Goal: Task Accomplishment & Management: Use online tool/utility

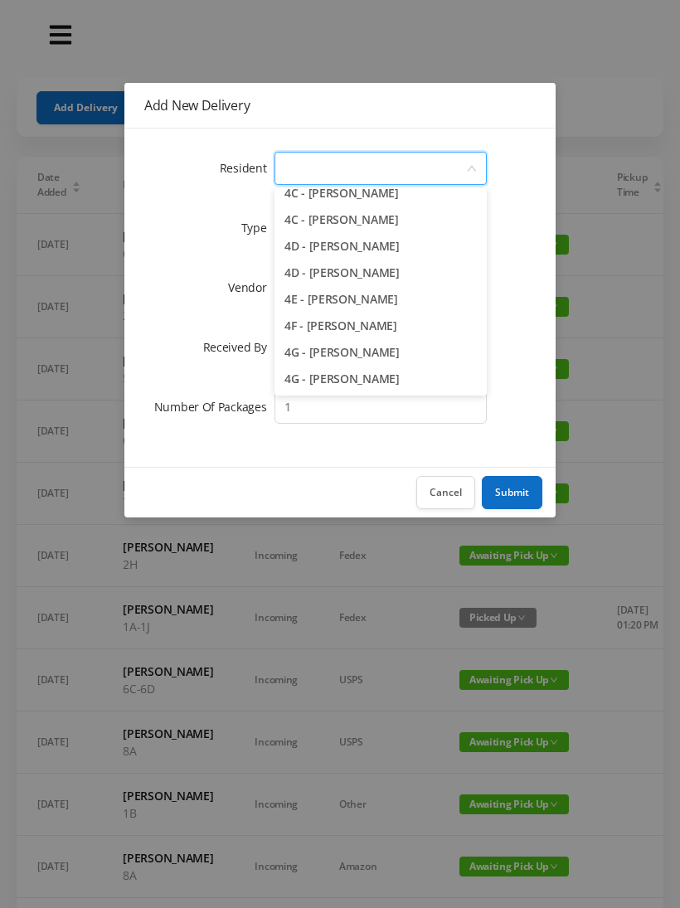
scroll to position [1049, 0]
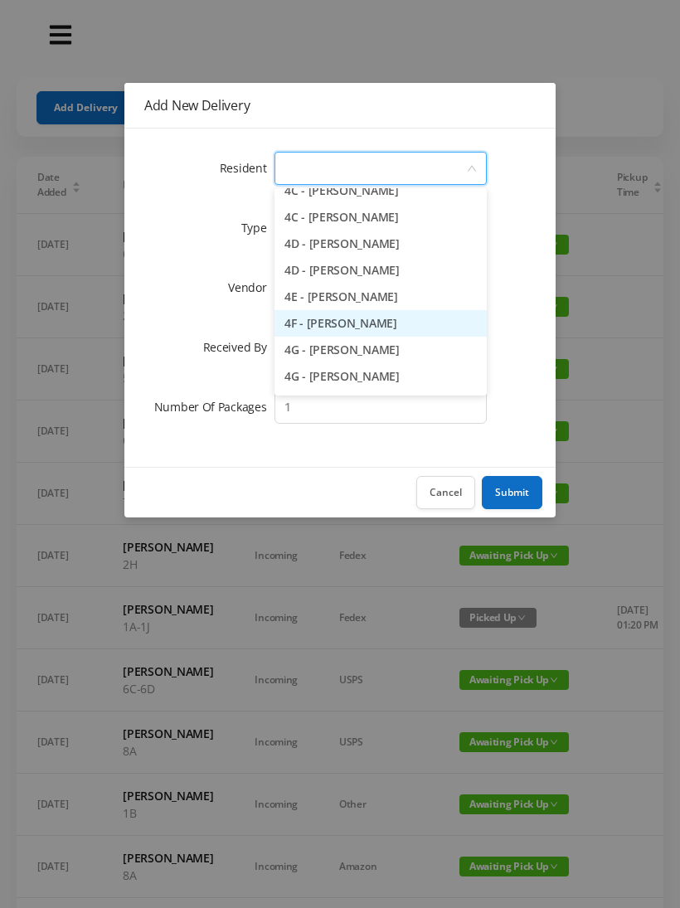
click at [416, 324] on li "4F - [PERSON_NAME]" at bounding box center [380, 323] width 212 height 27
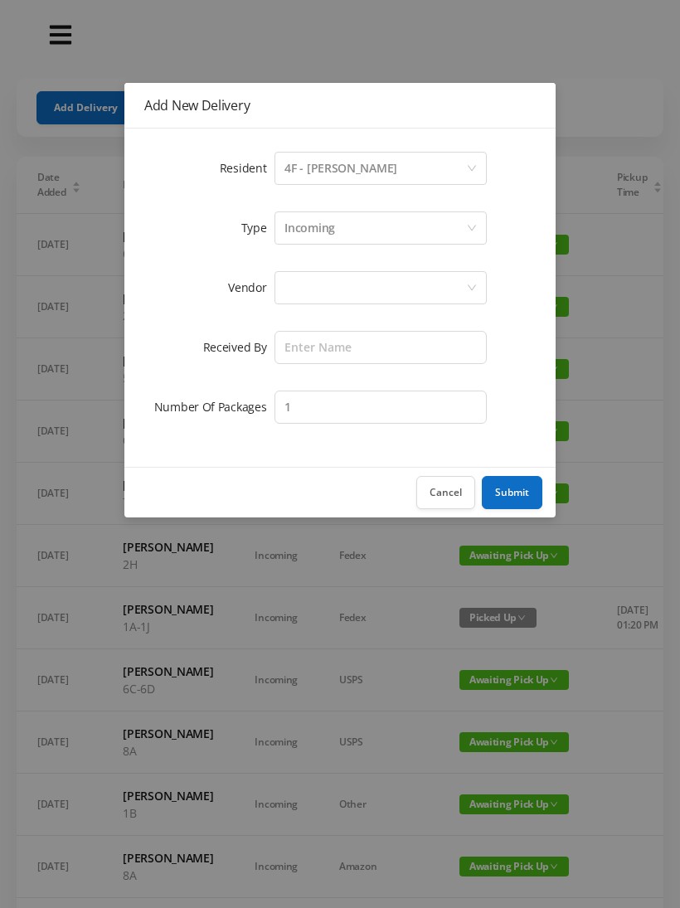
click at [369, 234] on div "Incoming" at bounding box center [375, 228] width 182 height 32
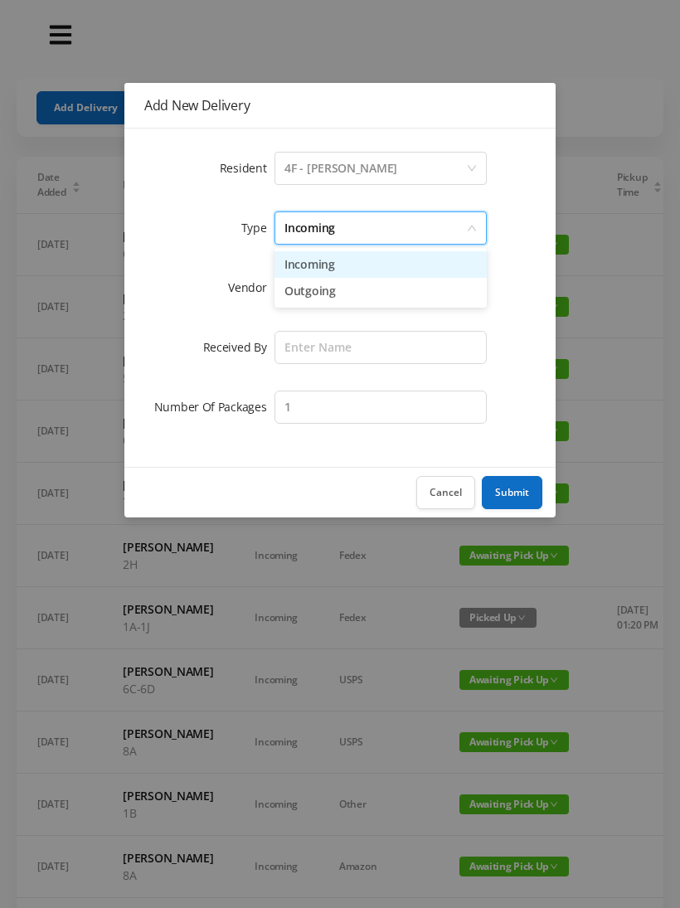
click at [347, 272] on li "Incoming" at bounding box center [380, 264] width 212 height 27
click at [329, 290] on div at bounding box center [375, 288] width 182 height 32
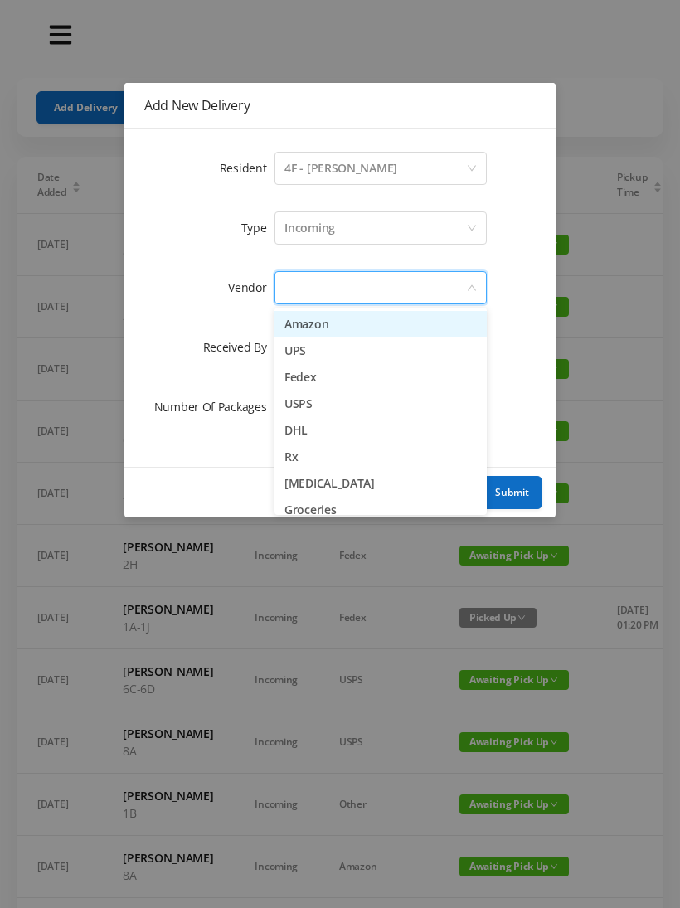
click at [342, 329] on li "Amazon" at bounding box center [380, 324] width 212 height 27
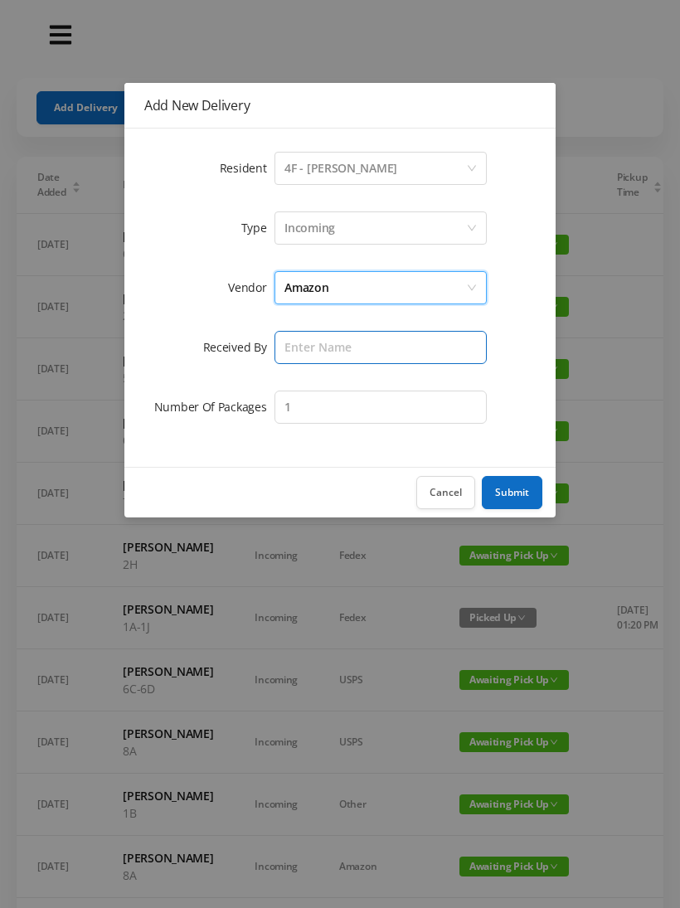
click at [333, 350] on input "text" at bounding box center [380, 347] width 212 height 33
type input "Melece"
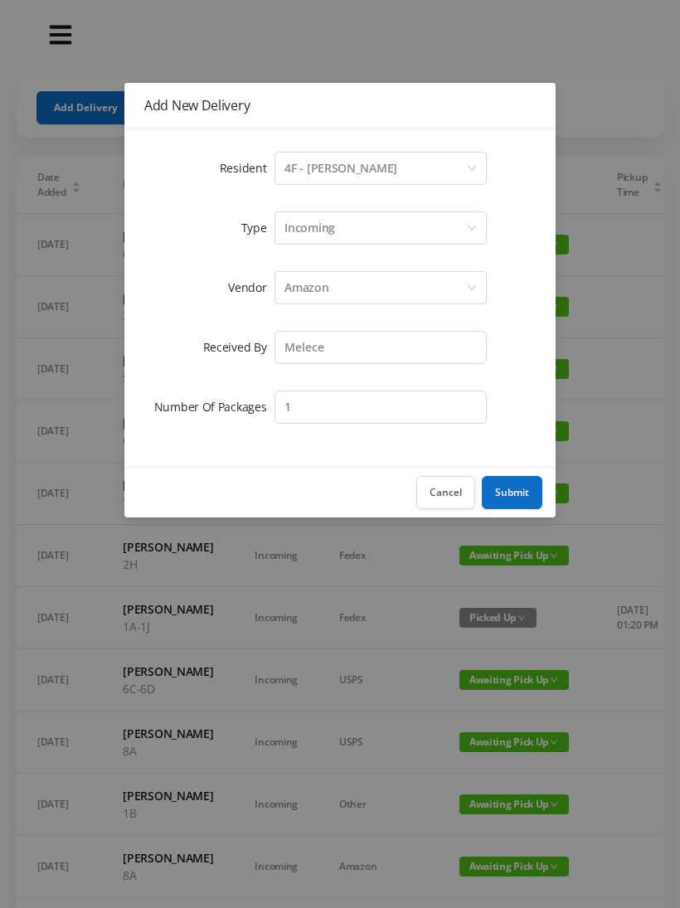
click at [527, 493] on button "Submit" at bounding box center [512, 492] width 61 height 33
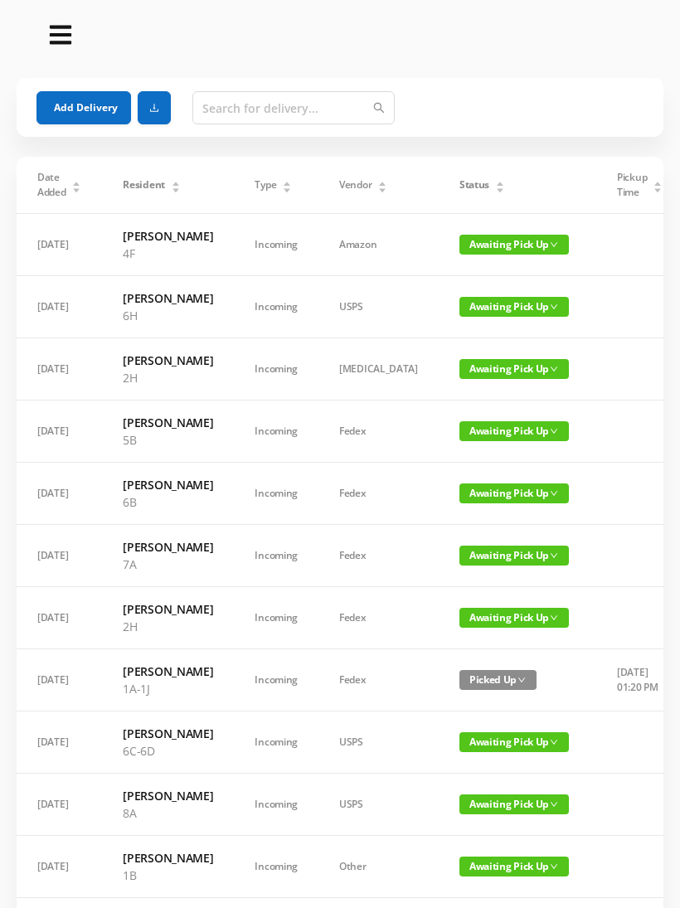
click at [92, 112] on button "Add Delivery" at bounding box center [83, 107] width 95 height 33
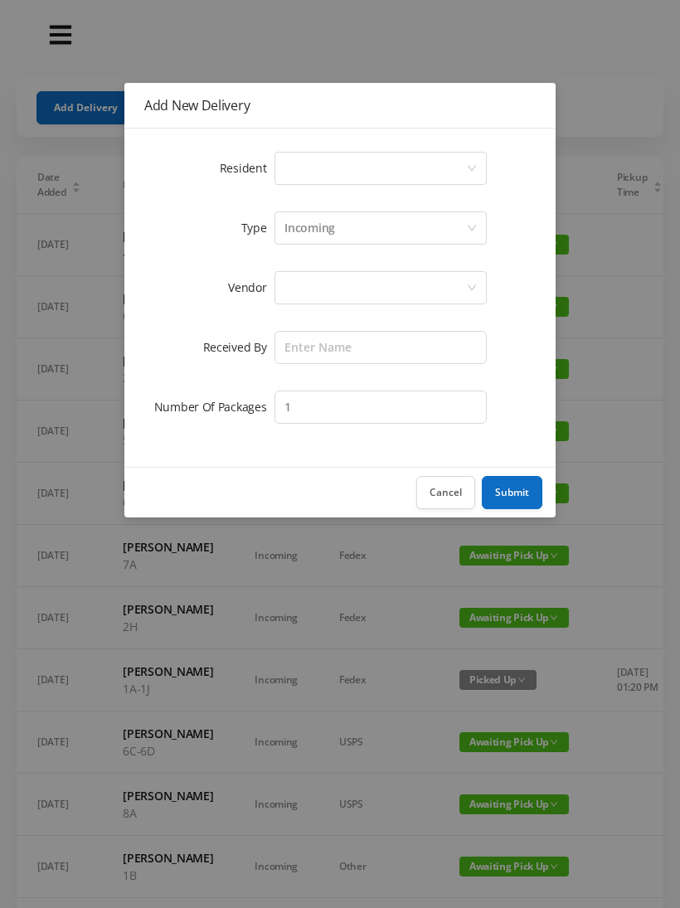
click at [351, 175] on div "Select a person" at bounding box center [375, 169] width 182 height 32
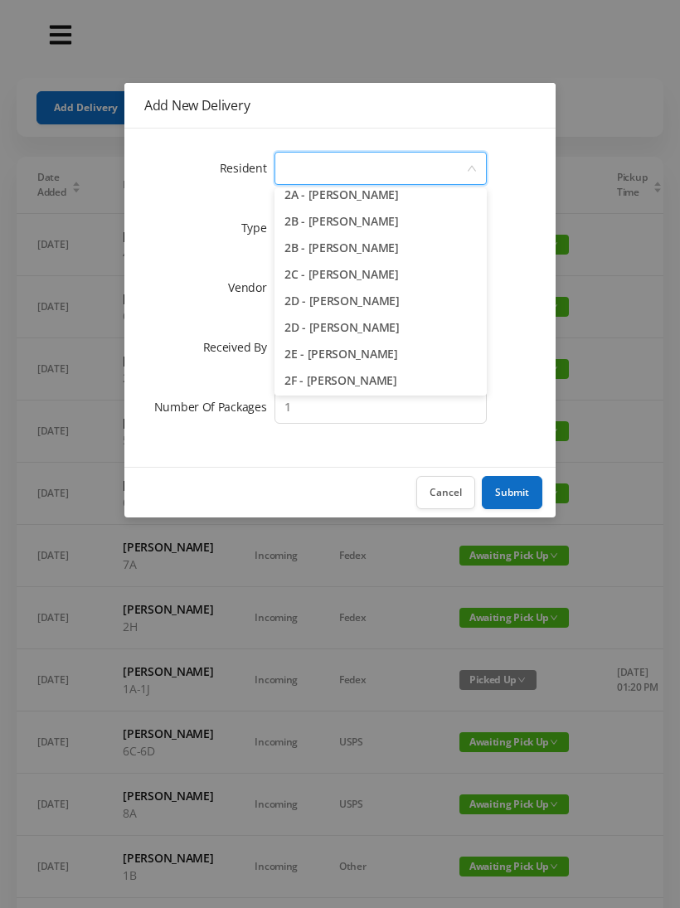
scroll to position [331, 0]
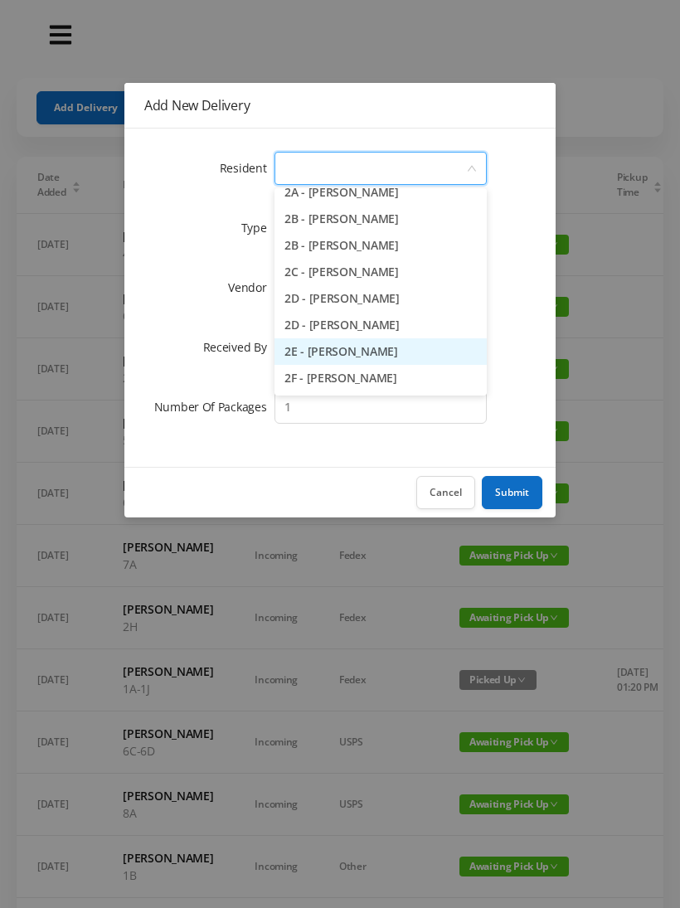
click at [401, 357] on li "2E - Karen Fogler" at bounding box center [380, 351] width 212 height 27
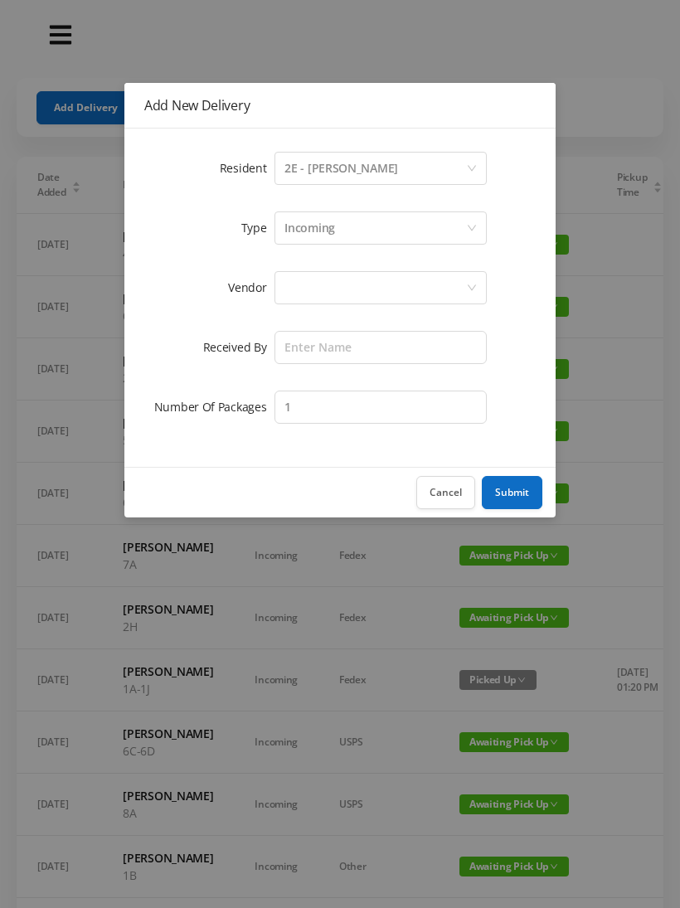
click at [366, 227] on div "Incoming" at bounding box center [375, 228] width 182 height 32
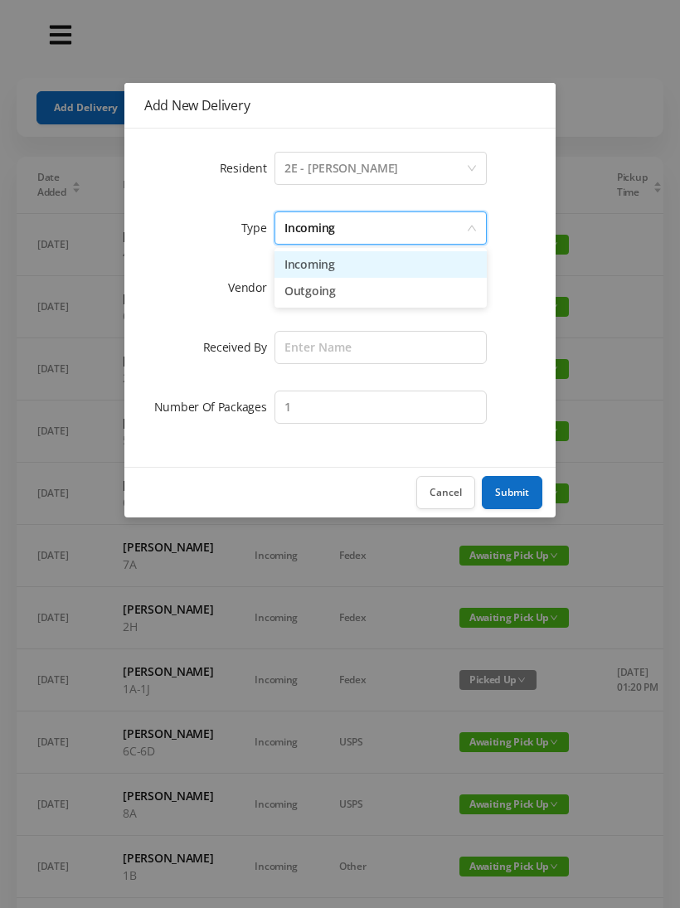
click at [353, 270] on li "Incoming" at bounding box center [380, 264] width 212 height 27
click at [345, 289] on div at bounding box center [375, 288] width 182 height 32
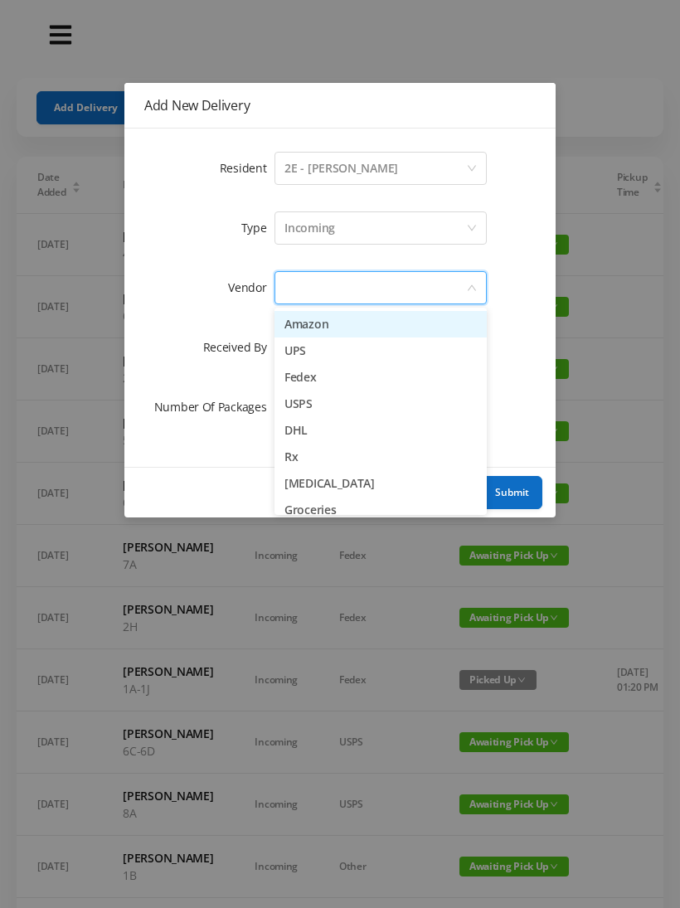
click at [344, 330] on li "Amazon" at bounding box center [380, 324] width 212 height 27
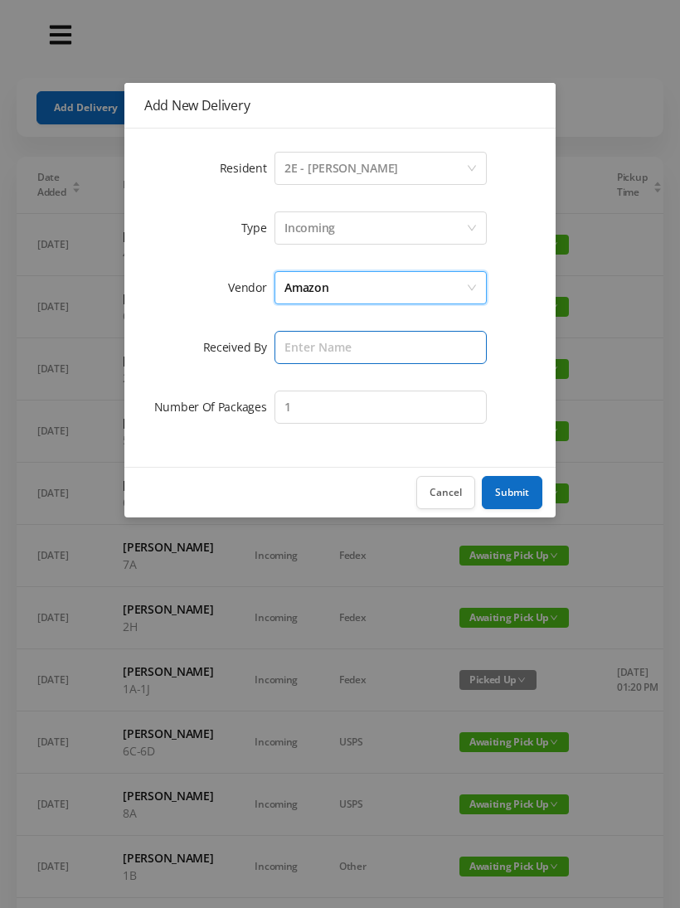
click at [329, 354] on input "text" at bounding box center [380, 347] width 212 height 33
type input "E"
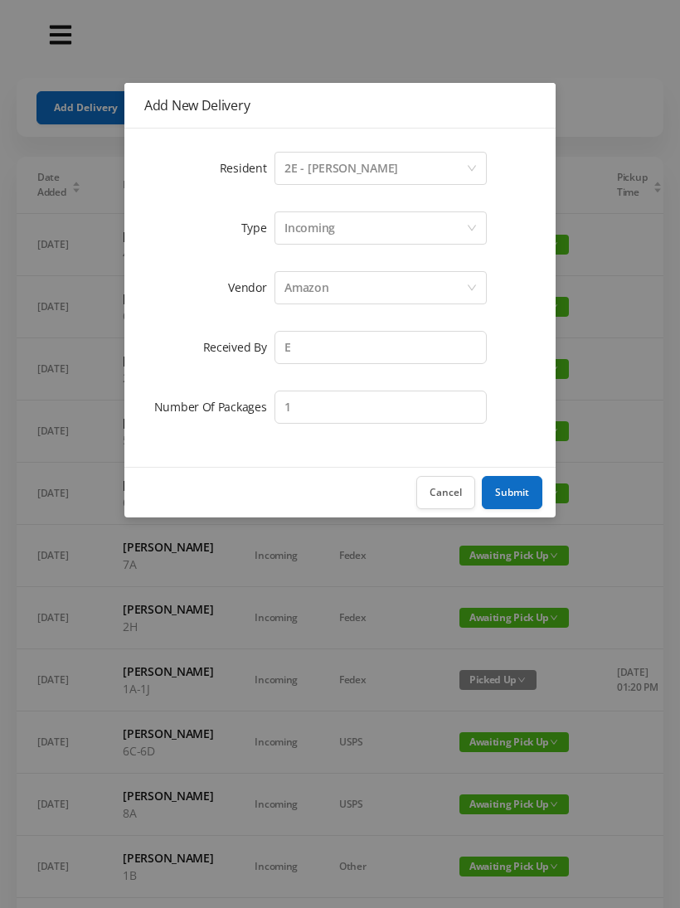
click at [454, 489] on button "Cancel" at bounding box center [445, 492] width 59 height 33
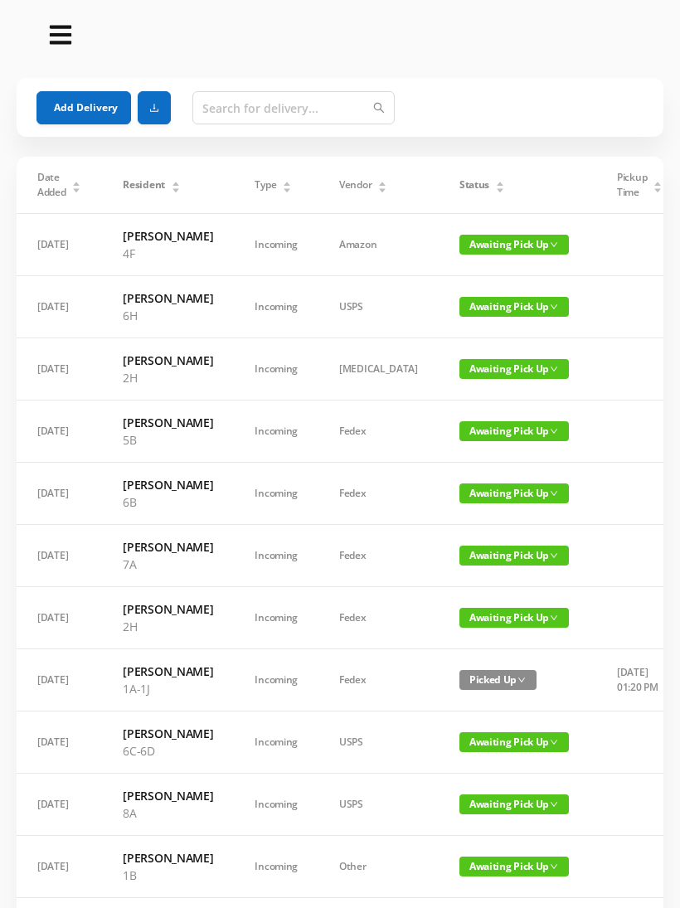
click at [93, 115] on button "Add Delivery" at bounding box center [83, 107] width 95 height 33
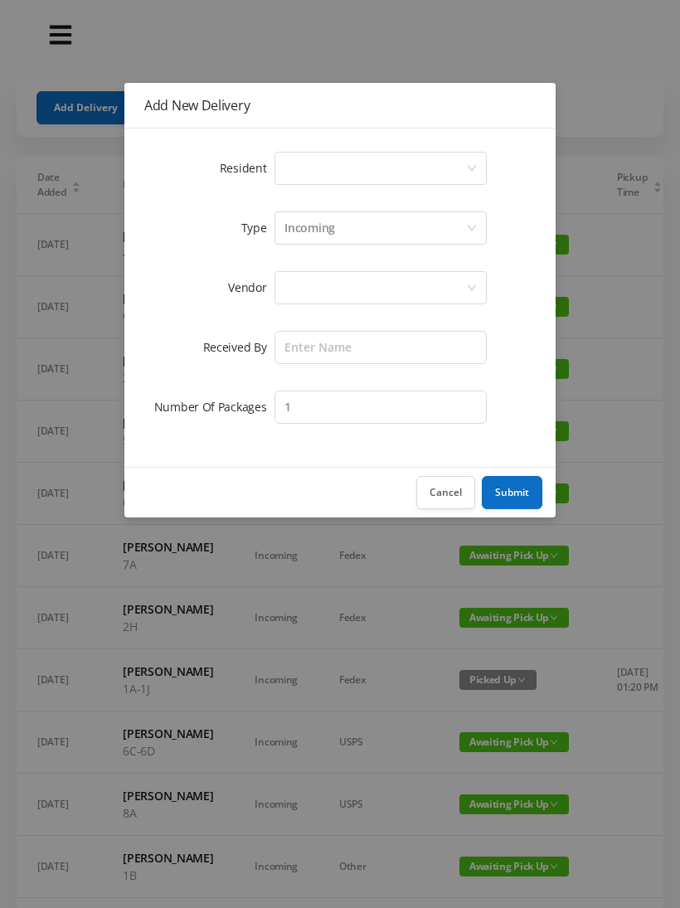
click at [329, 168] on div "Select a person" at bounding box center [375, 169] width 182 height 32
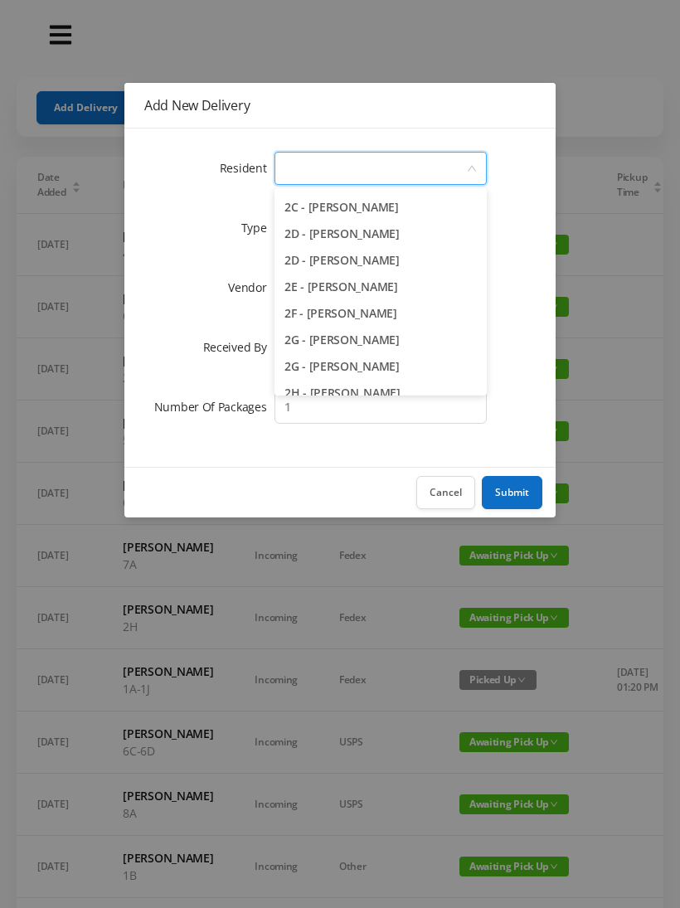
scroll to position [397, 0]
click at [429, 293] on li "2E - Karen Fogler" at bounding box center [380, 285] width 212 height 27
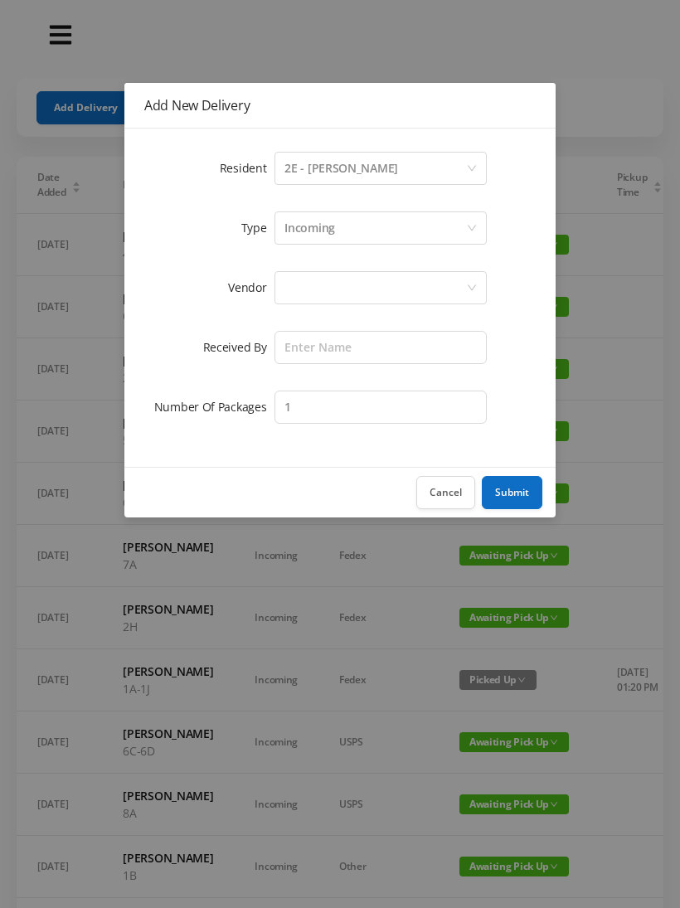
click at [372, 233] on div "Incoming" at bounding box center [375, 228] width 182 height 32
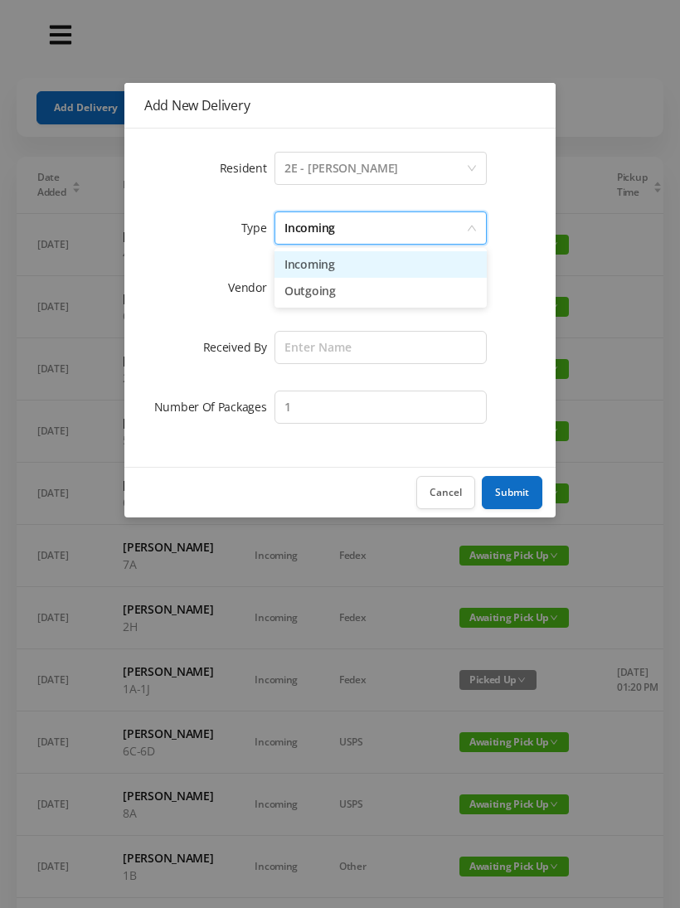
click at [355, 270] on li "Incoming" at bounding box center [380, 264] width 212 height 27
click at [342, 295] on div at bounding box center [375, 288] width 182 height 32
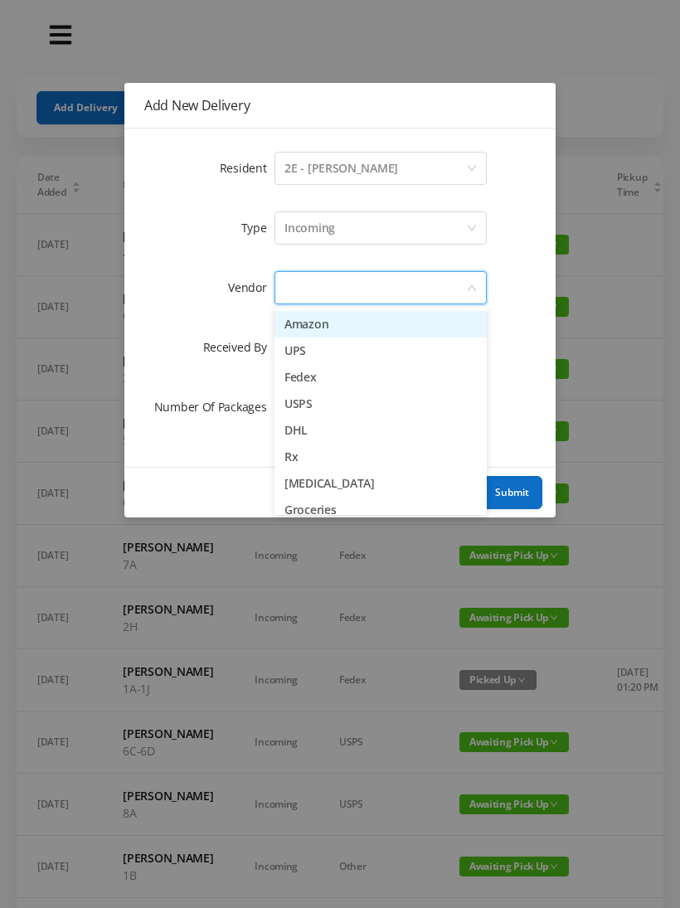
click at [345, 334] on li "Amazon" at bounding box center [380, 324] width 212 height 27
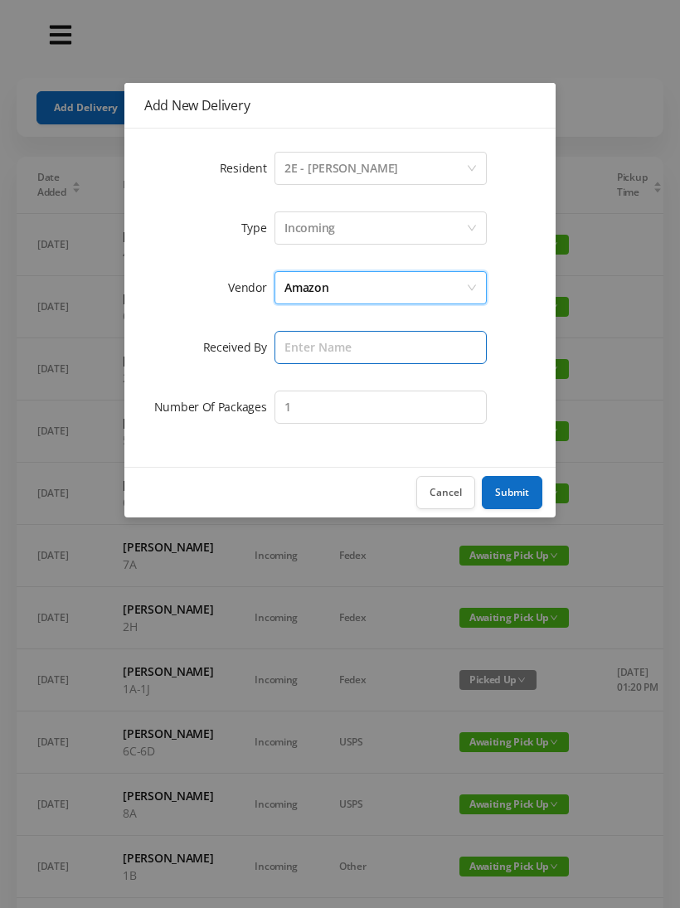
click at [341, 352] on input "text" at bounding box center [380, 347] width 212 height 33
type input "Melece"
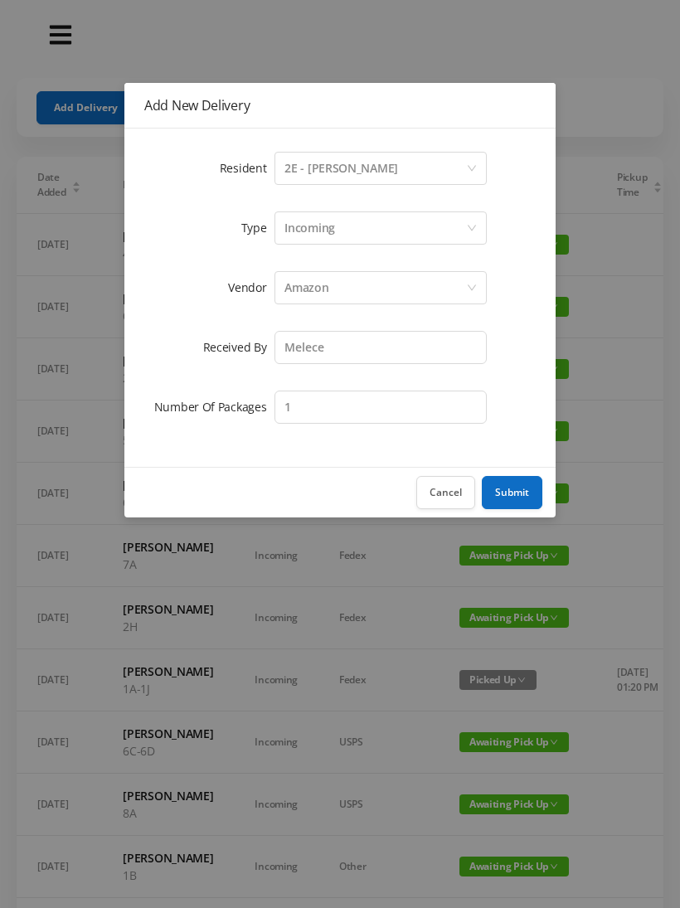
click at [512, 505] on button "Submit" at bounding box center [512, 492] width 61 height 33
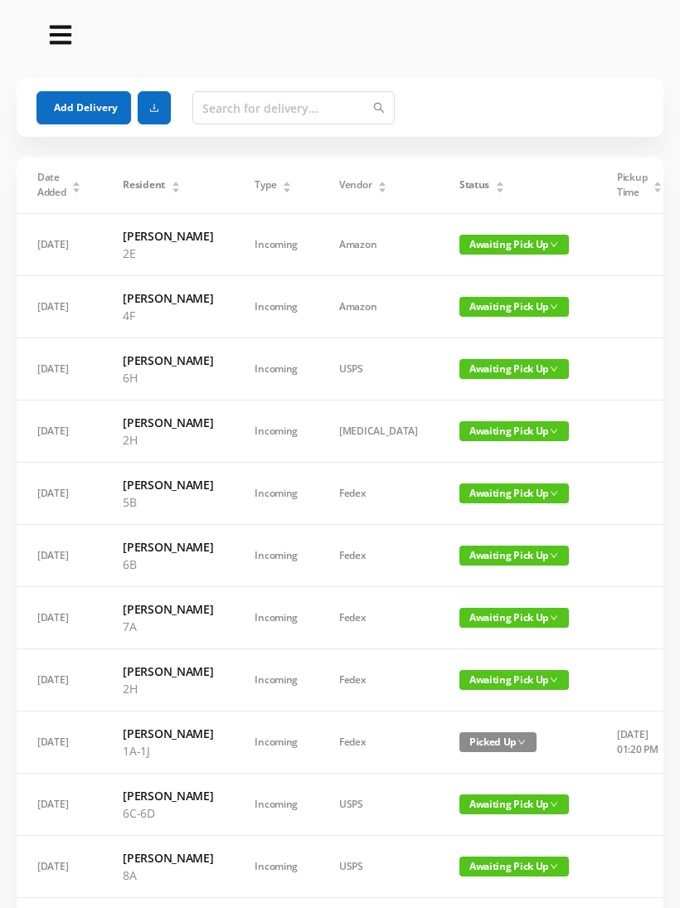
click at [91, 106] on button "Add Delivery" at bounding box center [83, 107] width 95 height 33
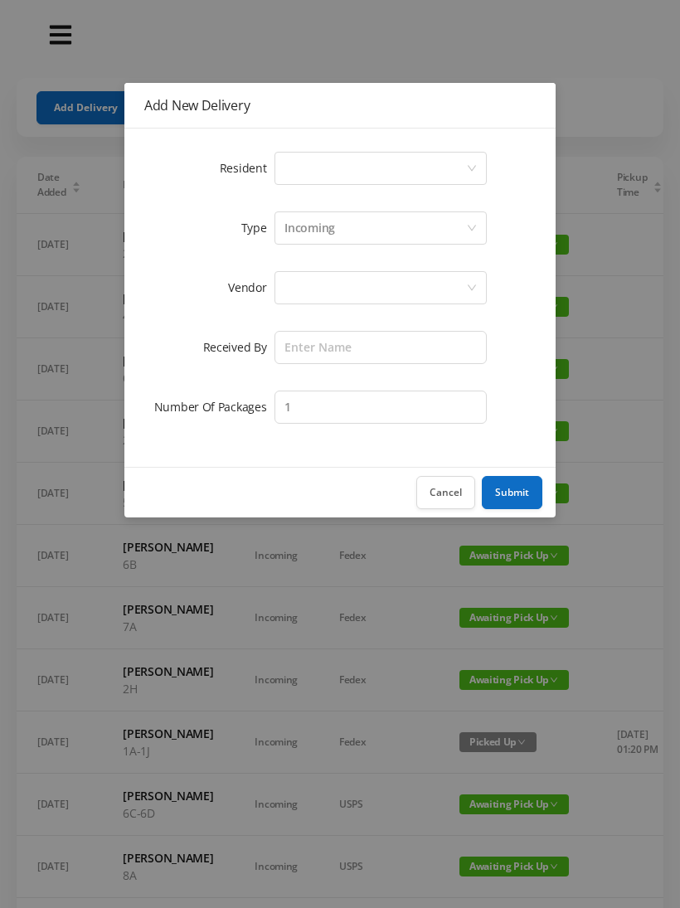
click at [378, 163] on div "Select a person" at bounding box center [375, 169] width 182 height 32
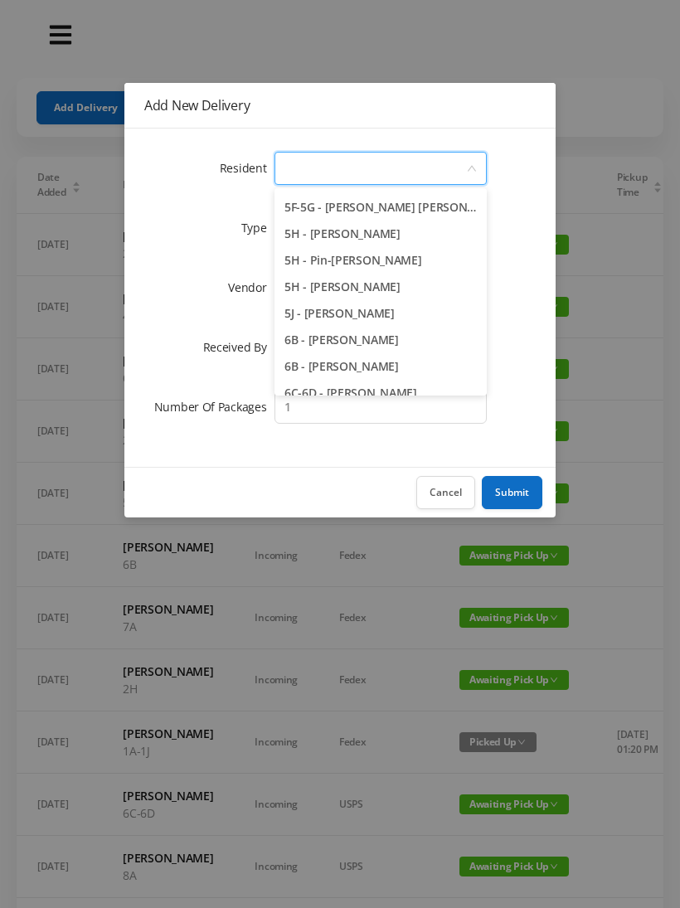
scroll to position [1546, 0]
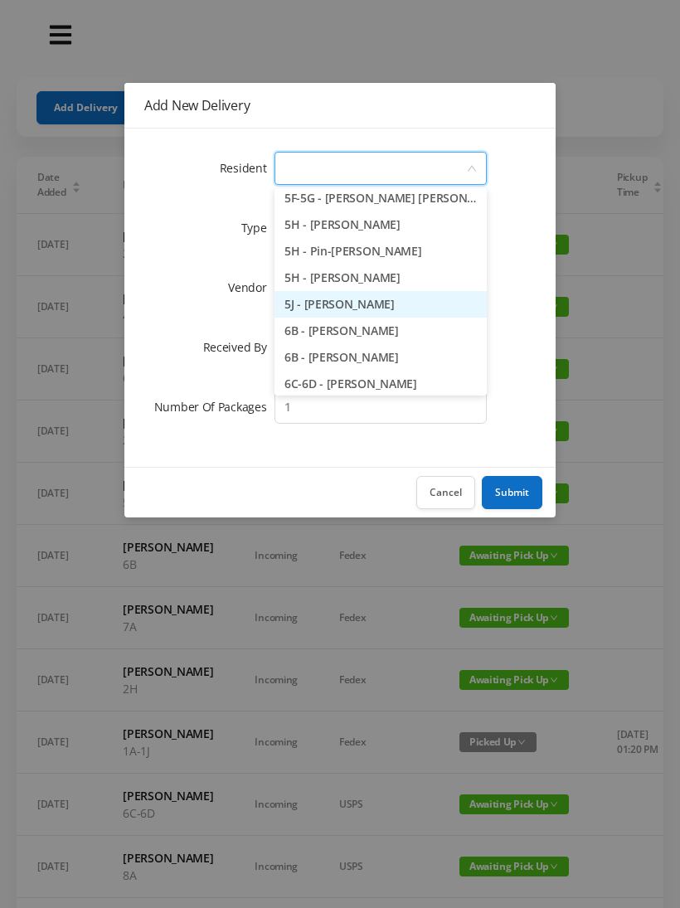
click at [428, 304] on li "5J - Shayna DePersia" at bounding box center [380, 304] width 212 height 27
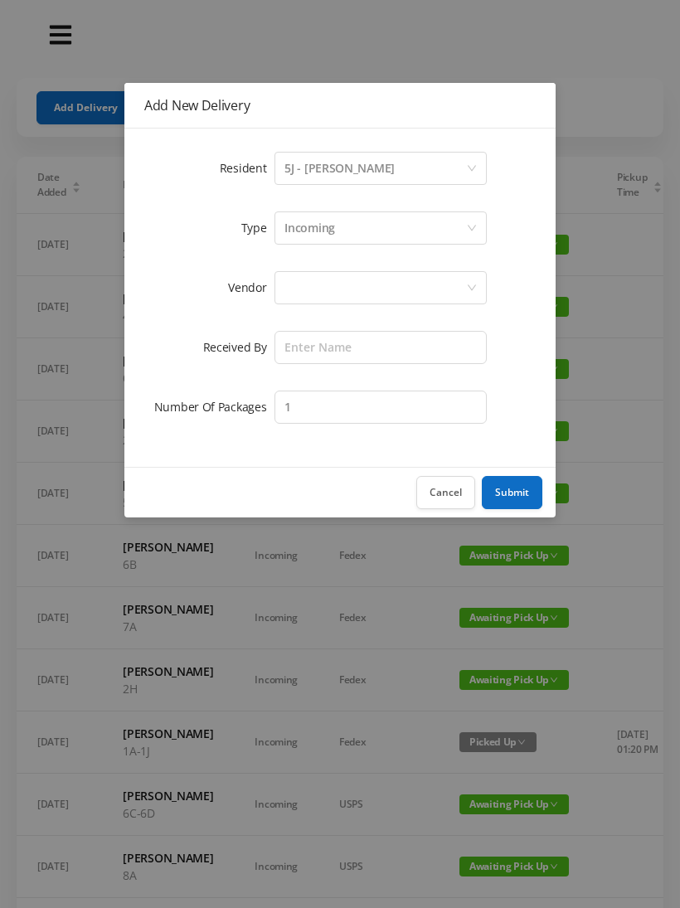
click at [367, 231] on div "Incoming" at bounding box center [375, 228] width 182 height 32
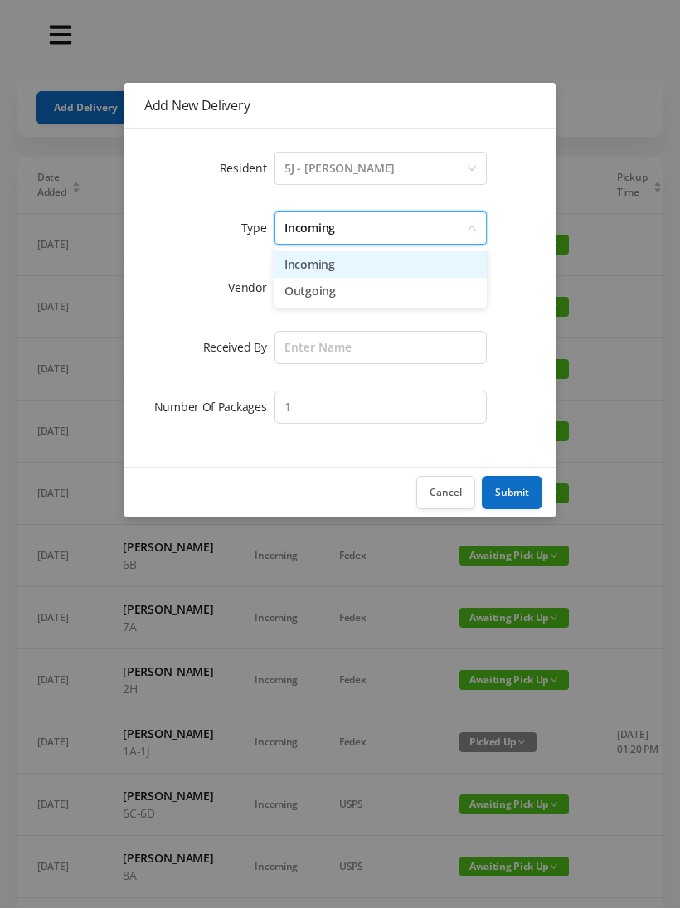
click at [372, 268] on li "Incoming" at bounding box center [380, 264] width 212 height 27
click at [352, 289] on div at bounding box center [375, 288] width 182 height 32
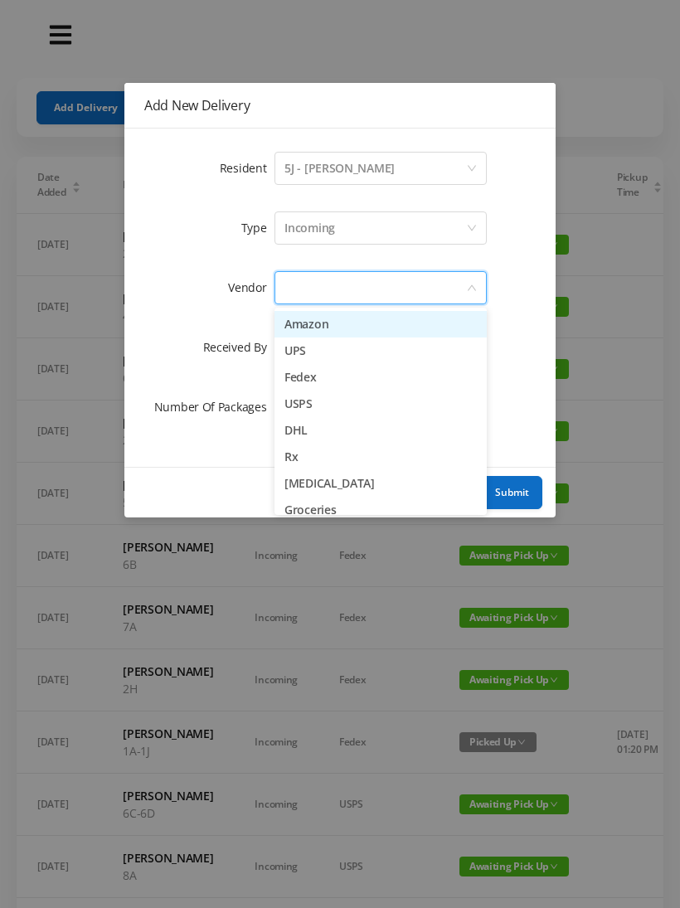
click at [346, 328] on li "Amazon" at bounding box center [380, 324] width 212 height 27
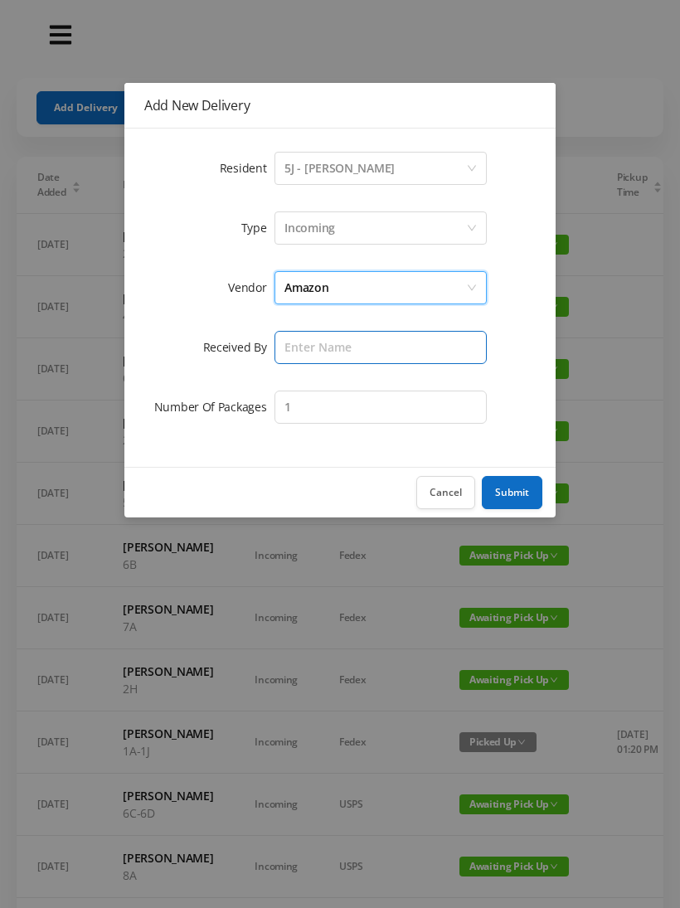
click at [347, 348] on input "text" at bounding box center [380, 347] width 212 height 33
type input "Melece"
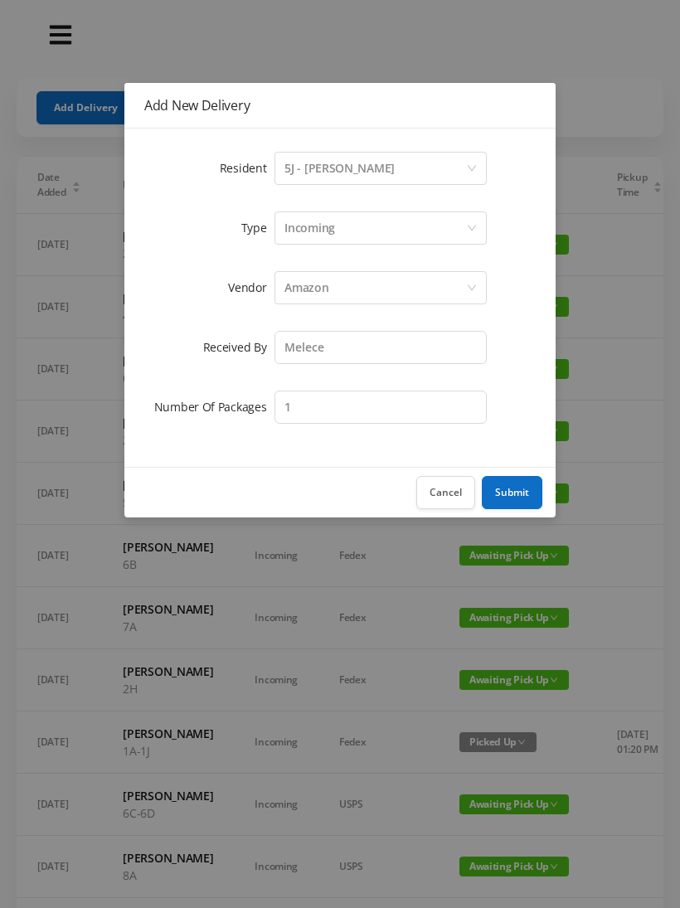
click at [520, 499] on button "Submit" at bounding box center [512, 492] width 61 height 33
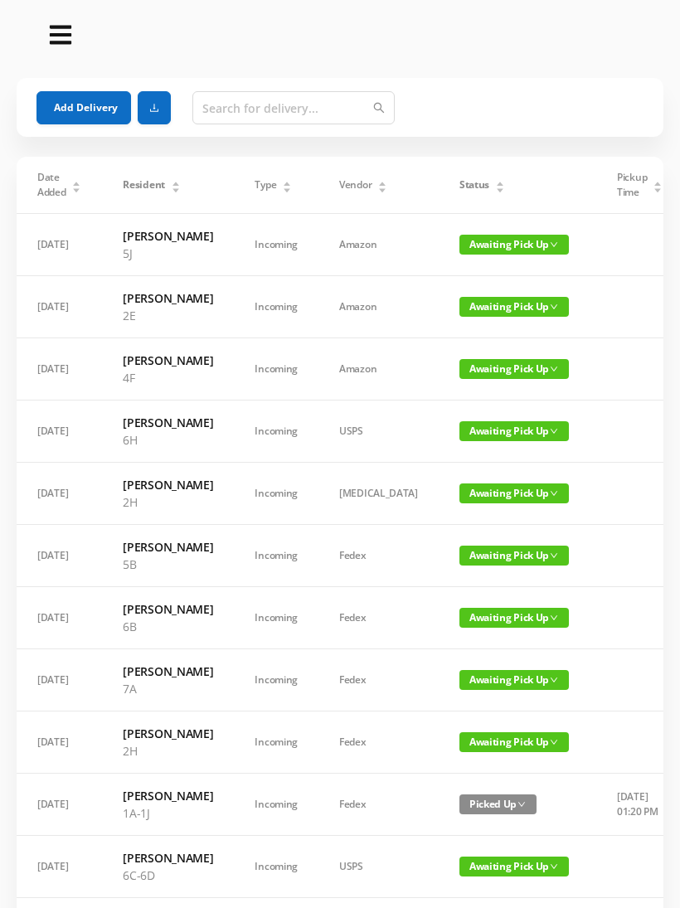
click at [91, 115] on button "Add Delivery" at bounding box center [83, 107] width 95 height 33
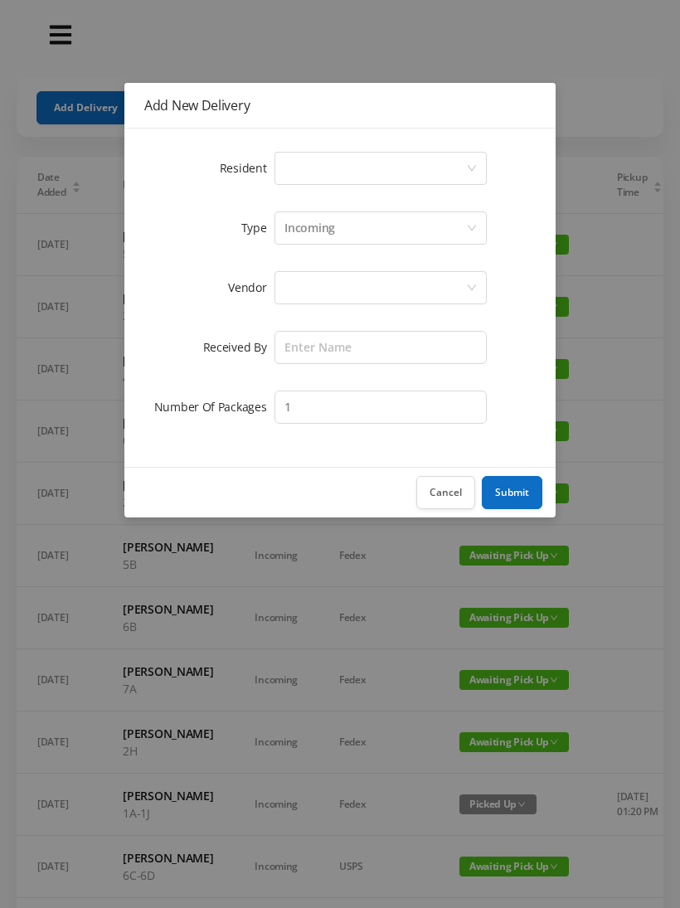
click at [370, 174] on div "Select a person" at bounding box center [375, 169] width 182 height 32
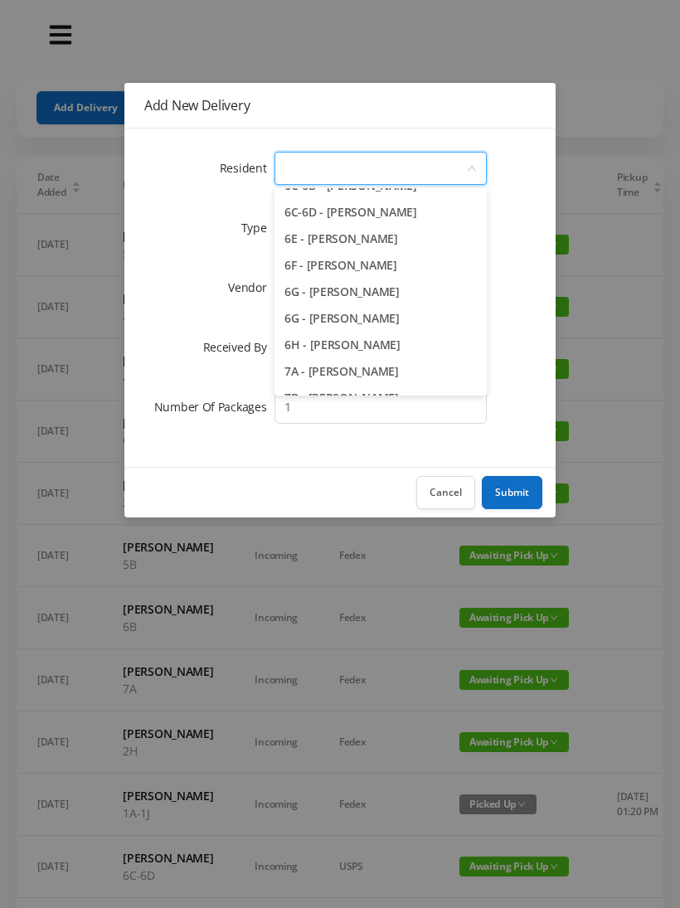
scroll to position [1756, 0]
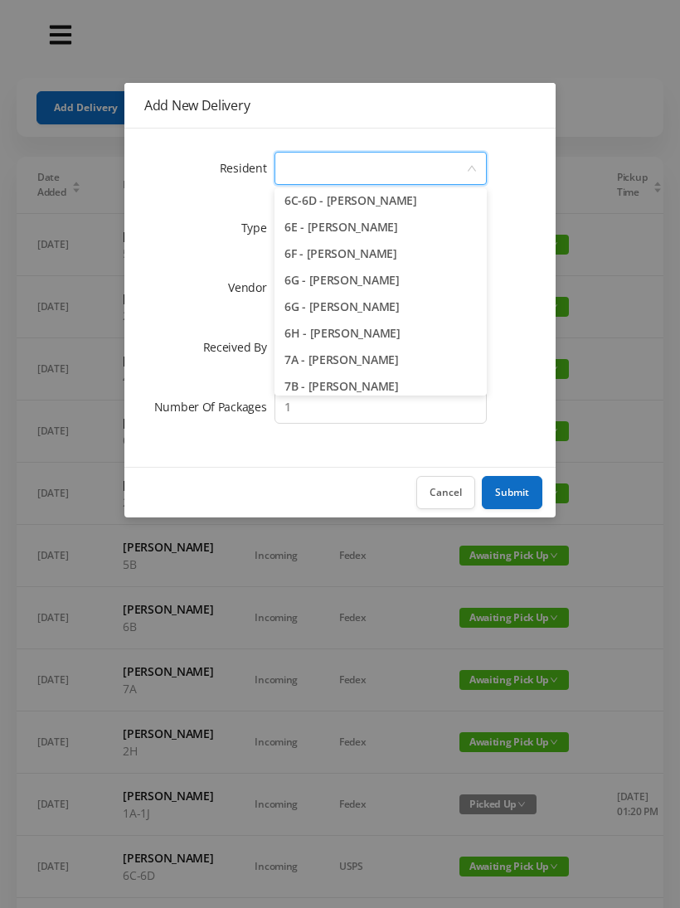
click at [427, 284] on li "6G - Matteo Ferrucci" at bounding box center [380, 280] width 212 height 27
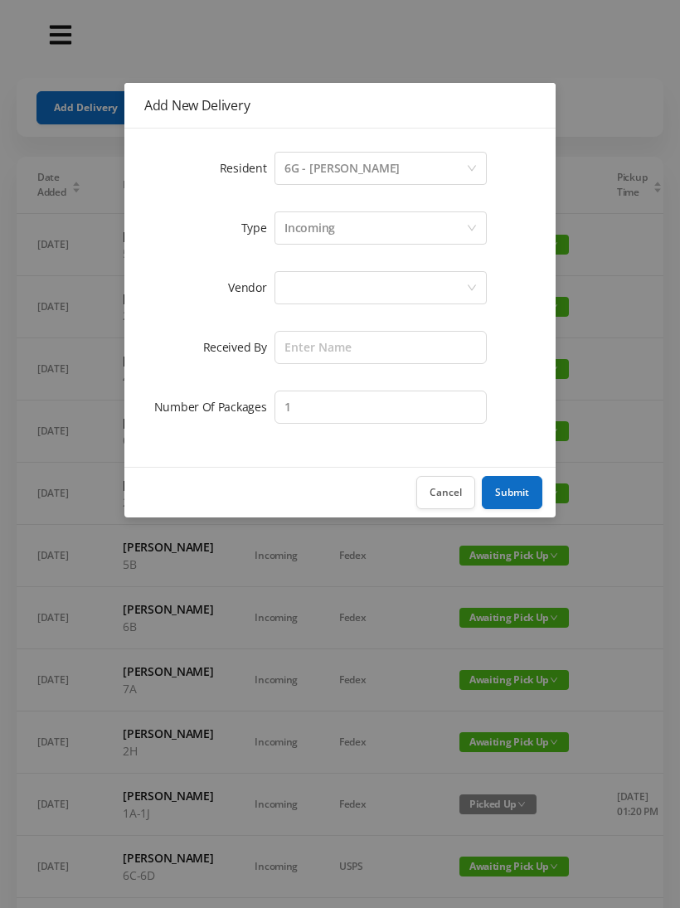
click at [374, 230] on div "Incoming" at bounding box center [375, 228] width 182 height 32
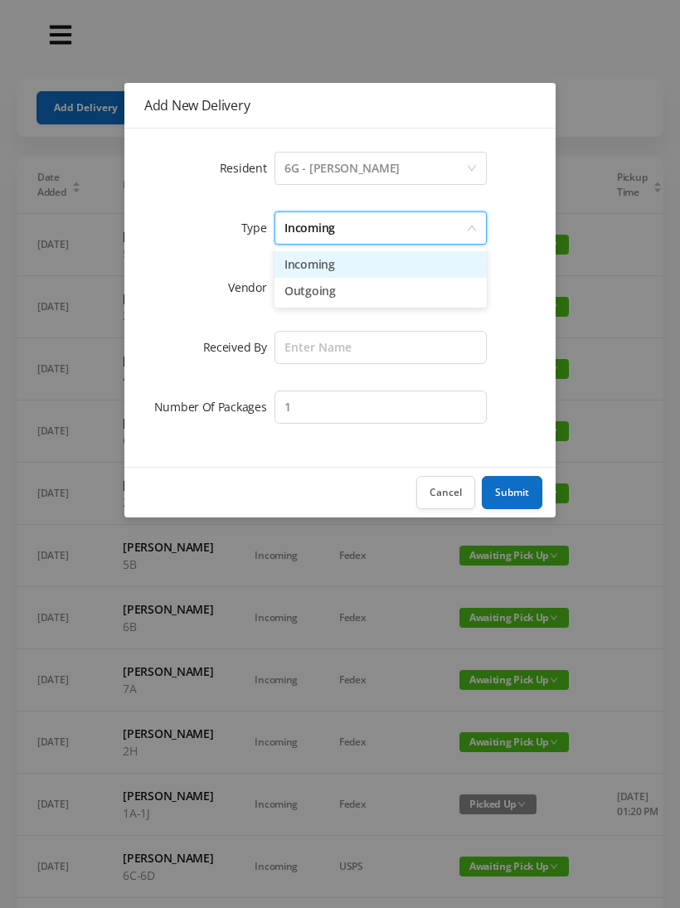
click at [359, 267] on li "Incoming" at bounding box center [380, 264] width 212 height 27
click at [346, 296] on div at bounding box center [375, 288] width 182 height 32
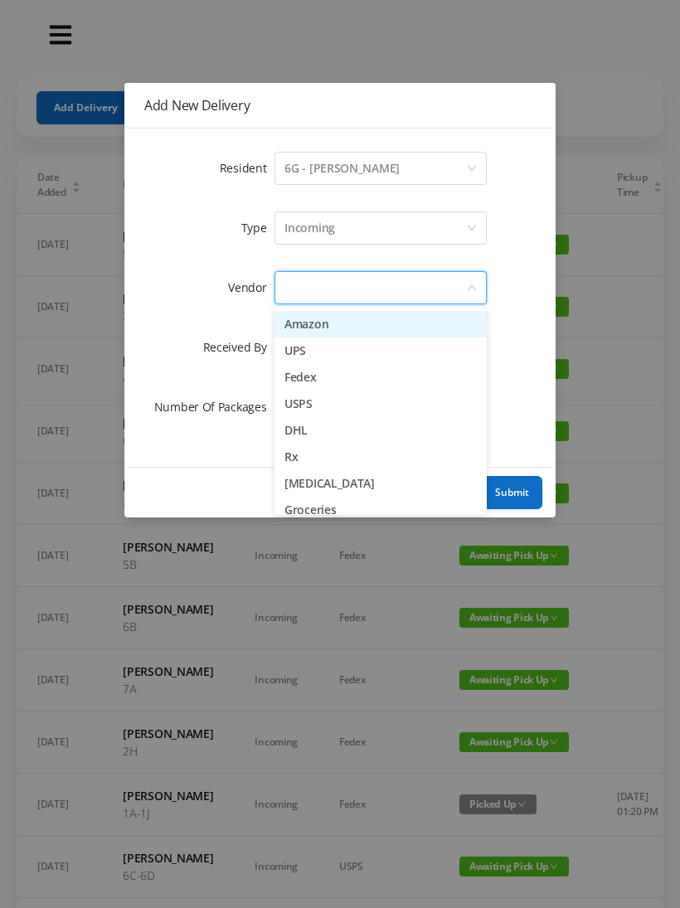
click at [355, 329] on li "Amazon" at bounding box center [380, 324] width 212 height 27
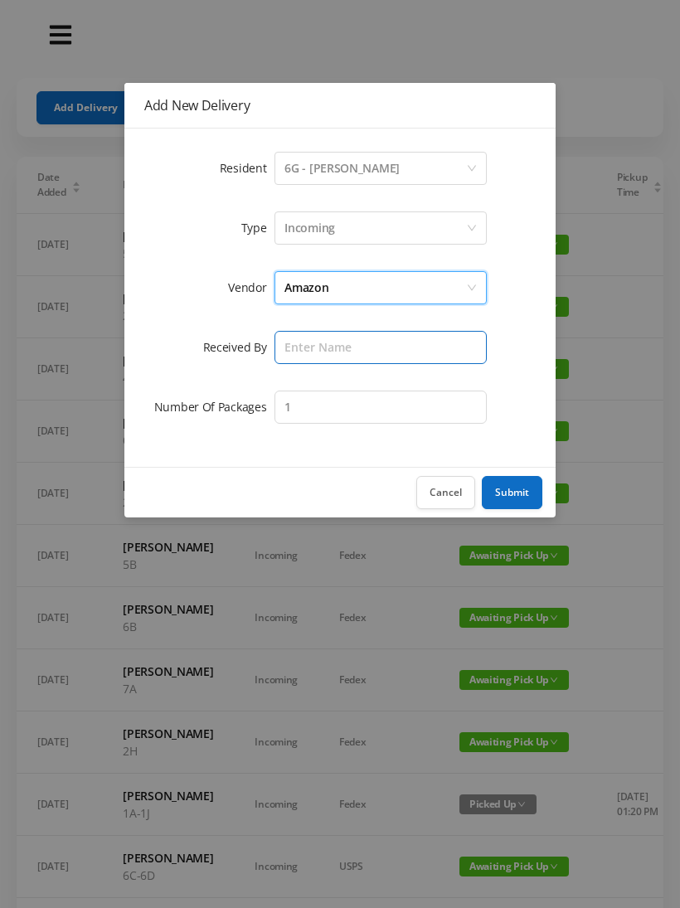
click at [334, 347] on input "text" at bounding box center [380, 347] width 212 height 33
type input "Melece"
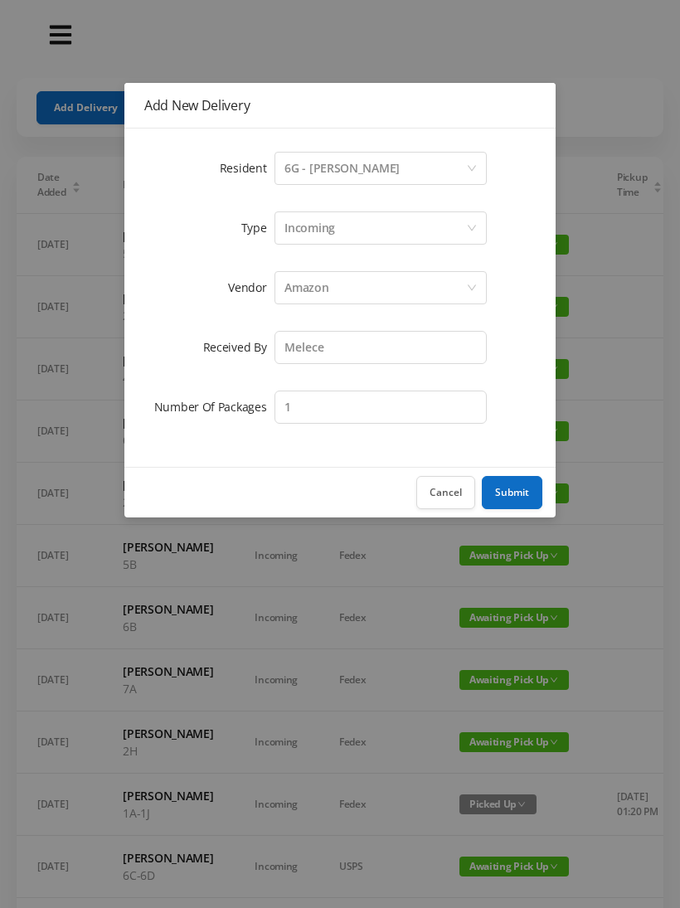
click at [521, 494] on button "Submit" at bounding box center [512, 492] width 61 height 33
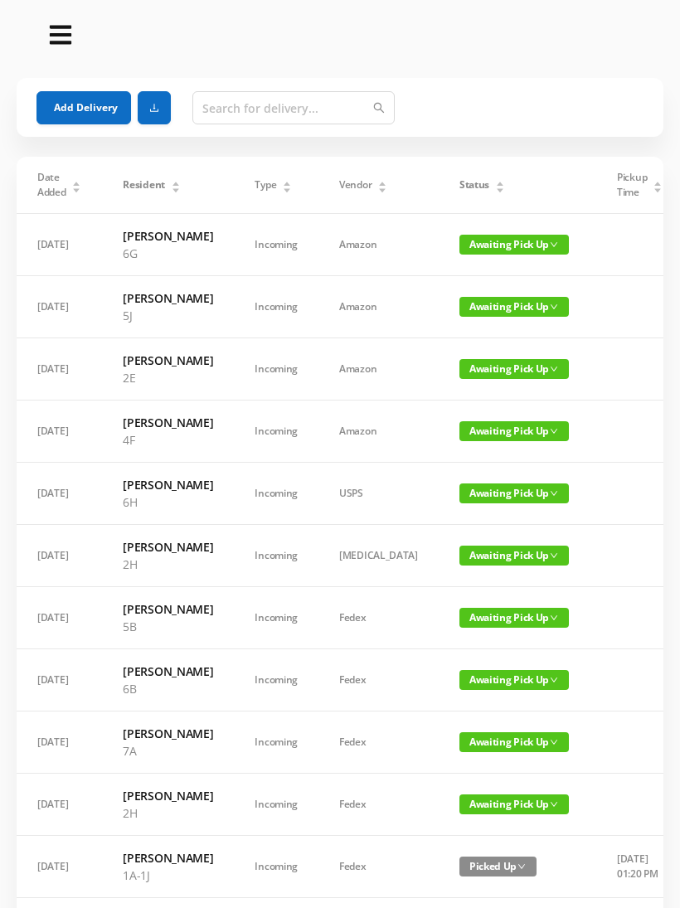
click at [88, 116] on button "Add Delivery" at bounding box center [83, 107] width 95 height 33
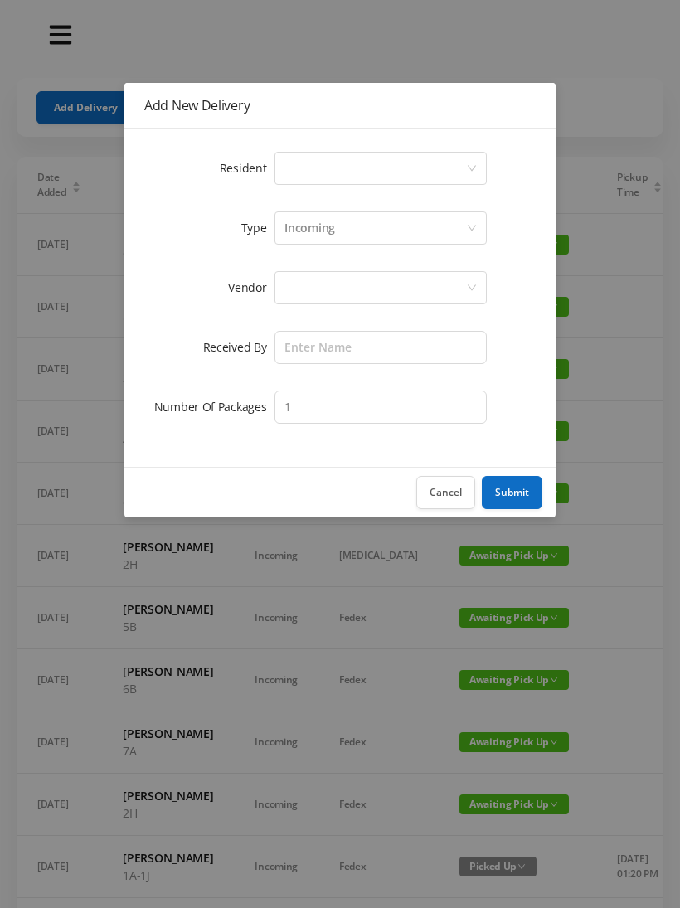
click at [321, 177] on div "Select a person" at bounding box center [375, 169] width 182 height 32
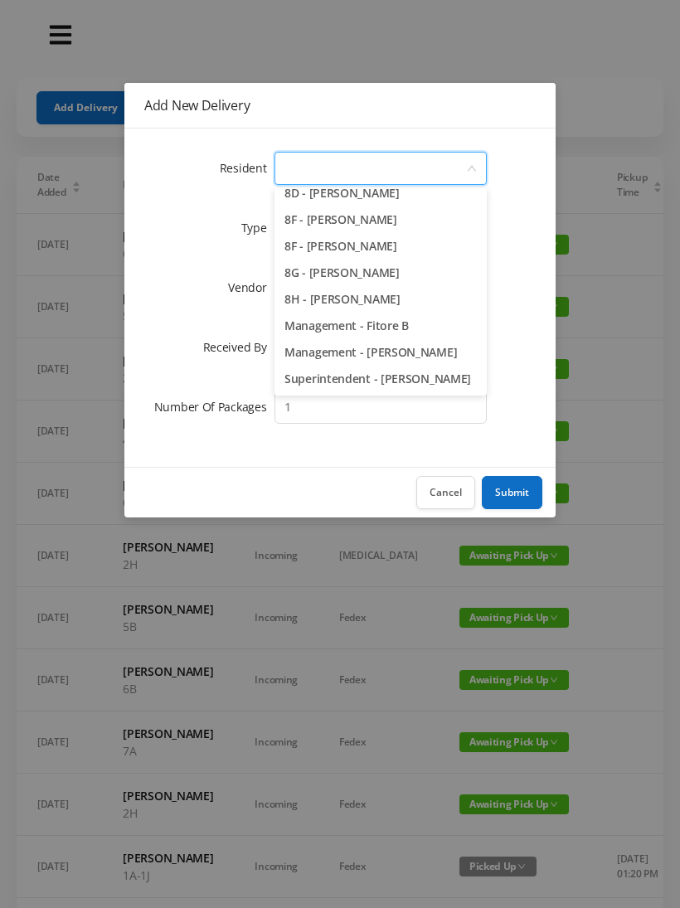
scroll to position [2347, 0]
click at [424, 304] on li "8H - Gloria Johnson" at bounding box center [380, 299] width 212 height 27
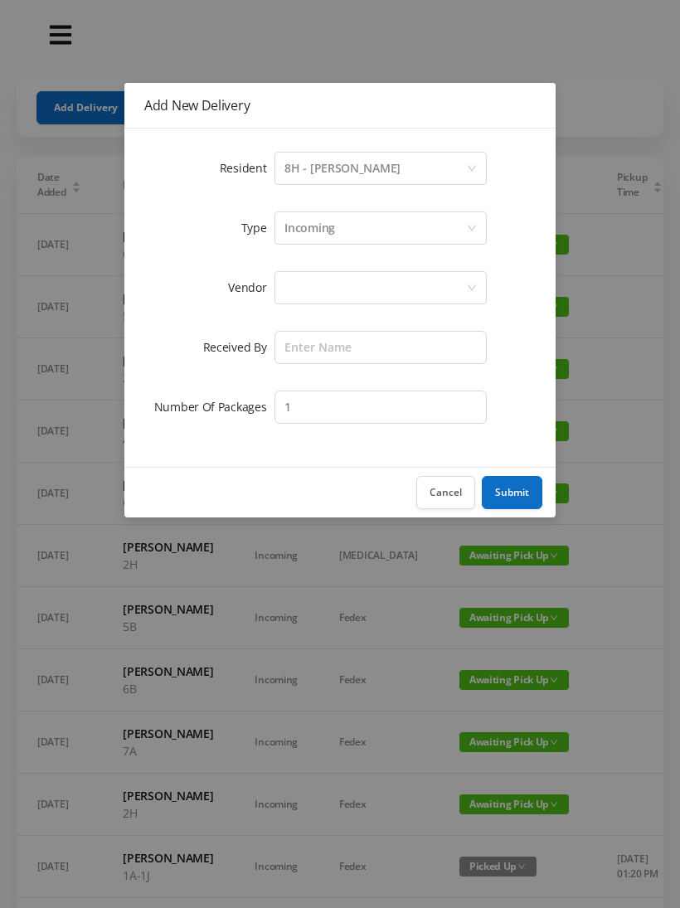
click at [352, 228] on div "Incoming" at bounding box center [375, 228] width 182 height 32
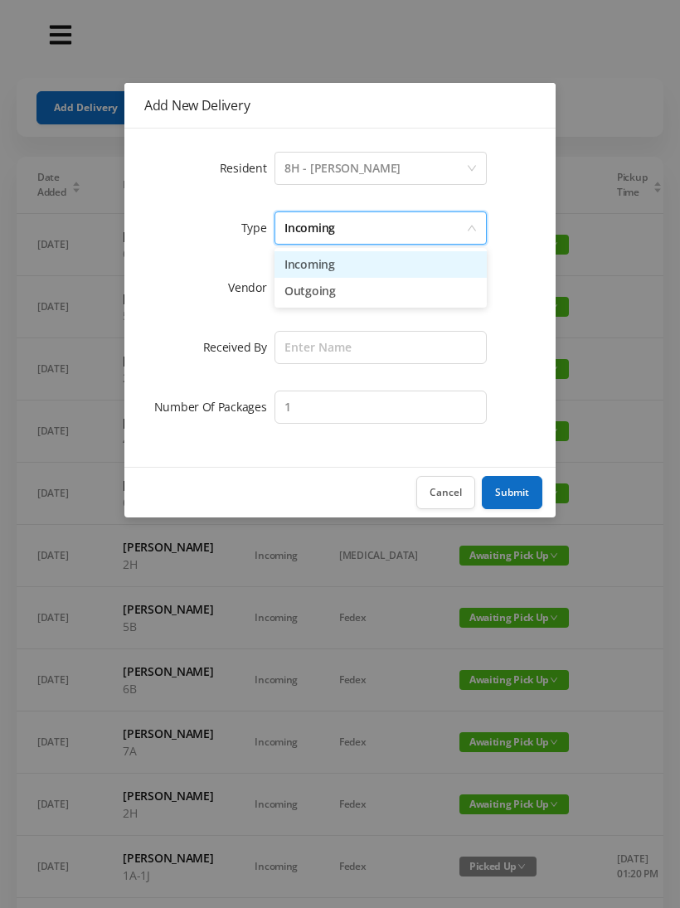
click at [347, 270] on li "Incoming" at bounding box center [380, 264] width 212 height 27
click at [323, 290] on div at bounding box center [375, 288] width 182 height 32
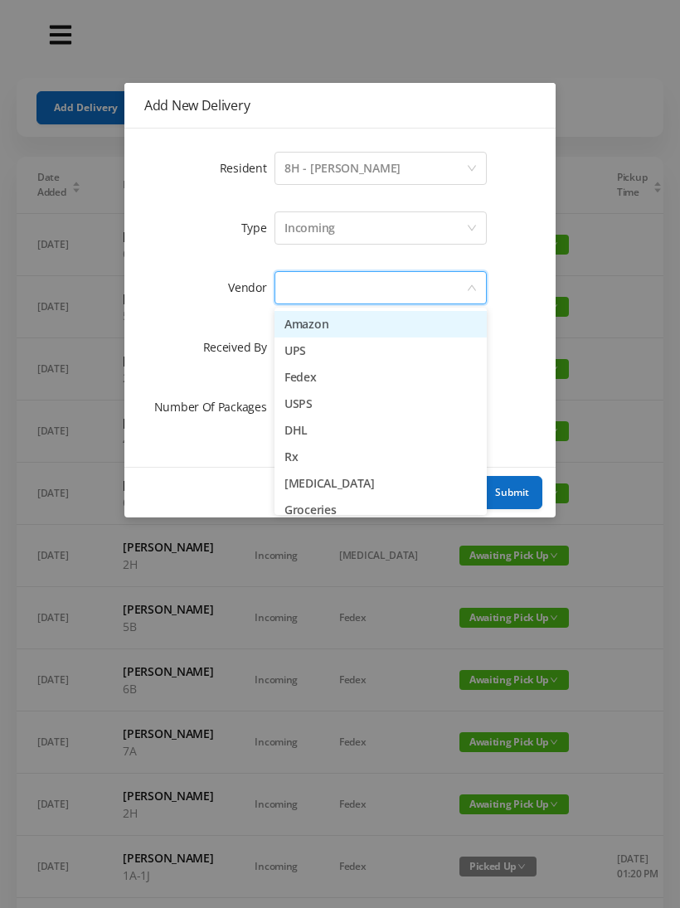
click at [338, 330] on li "Amazon" at bounding box center [380, 324] width 212 height 27
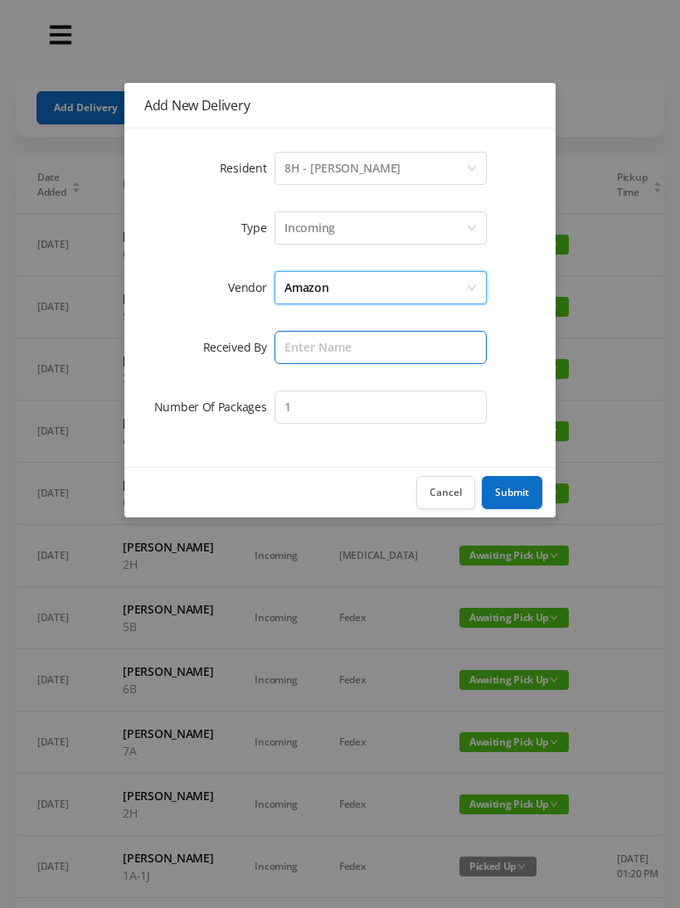
click at [333, 351] on input "text" at bounding box center [380, 347] width 212 height 33
type input "Melece"
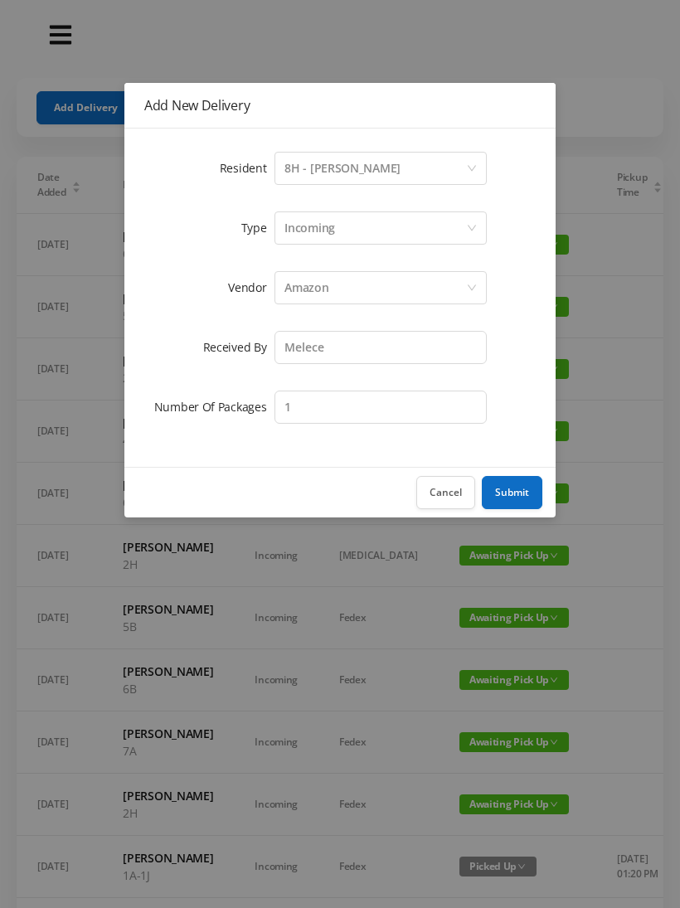
click at [512, 491] on button "Submit" at bounding box center [512, 492] width 61 height 33
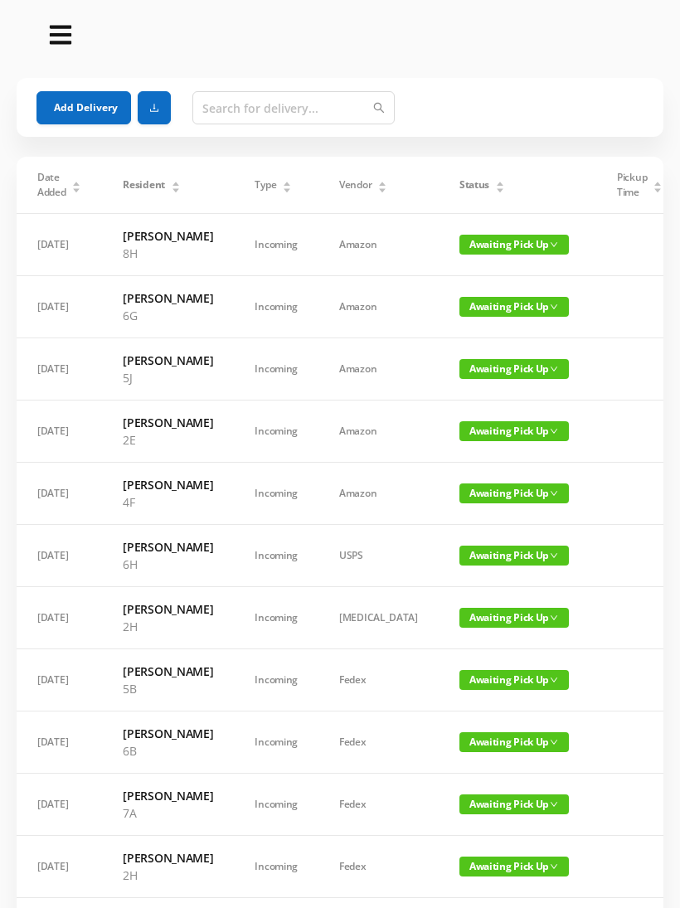
click at [93, 105] on button "Add Delivery" at bounding box center [83, 107] width 95 height 33
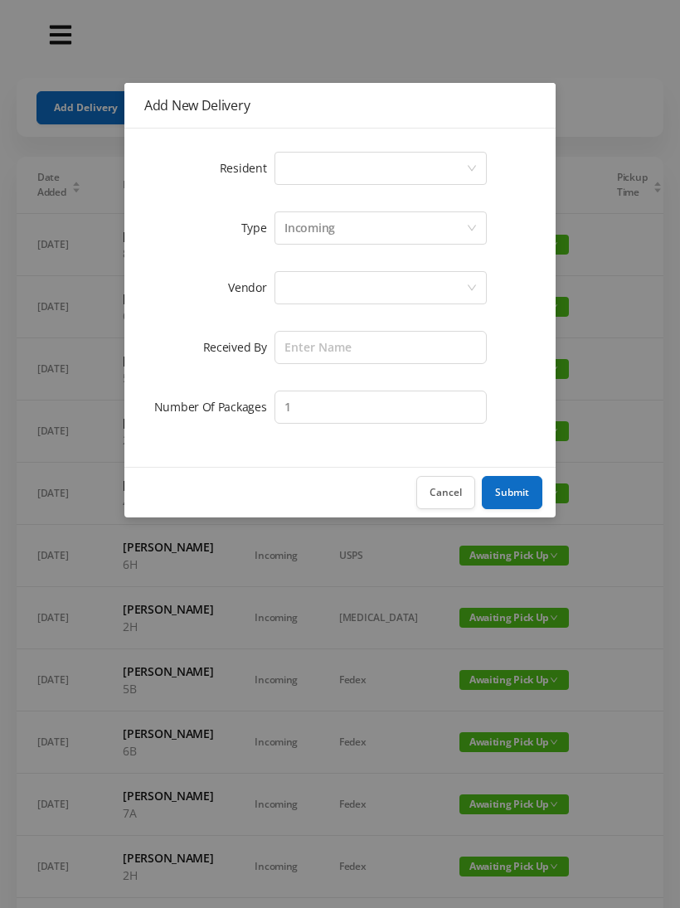
click at [357, 162] on div "Select a person" at bounding box center [375, 169] width 182 height 32
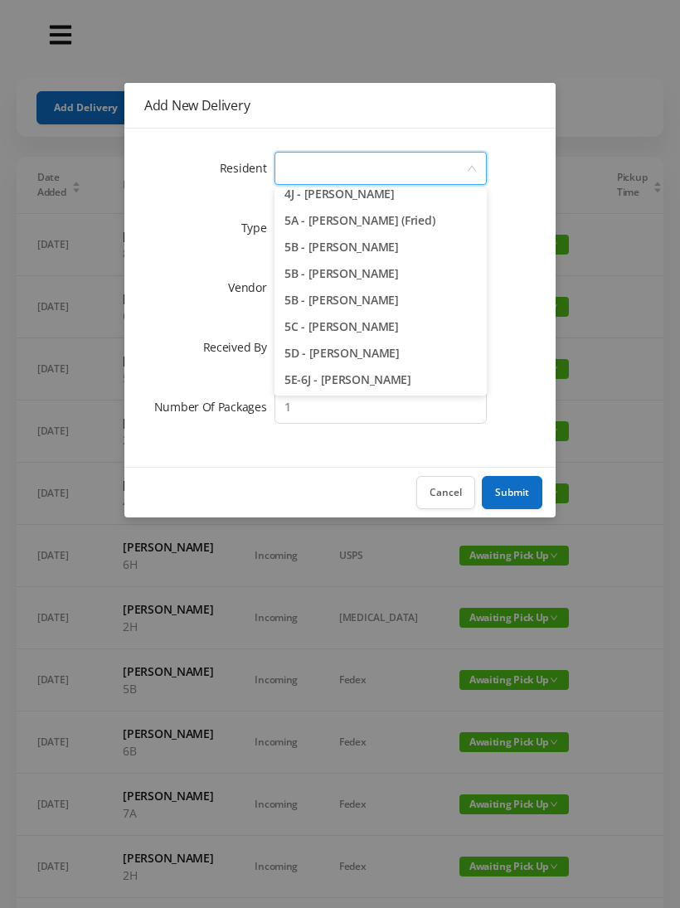
scroll to position [1280, 0]
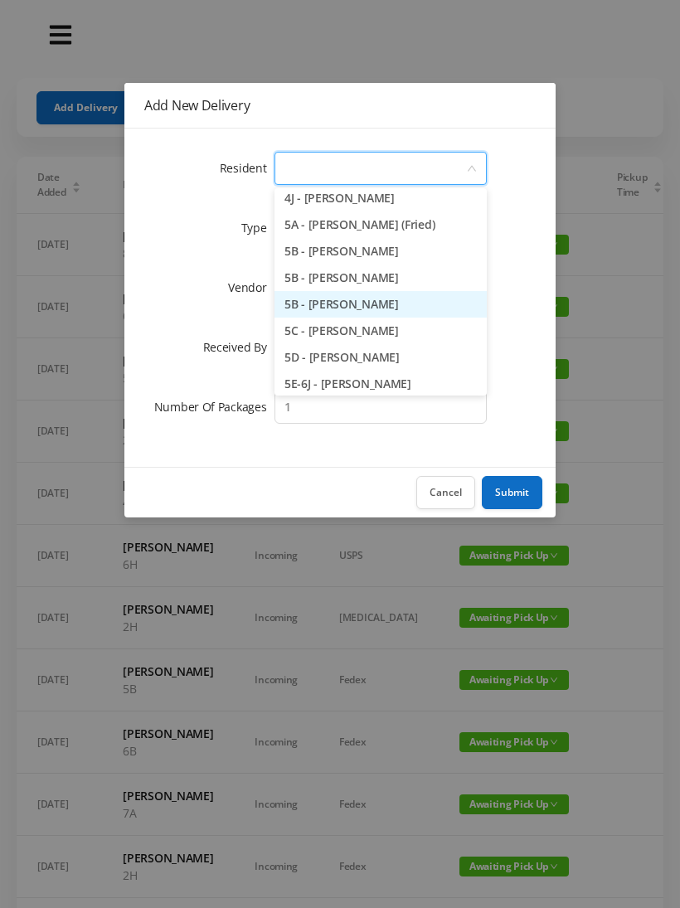
click at [419, 306] on li "5B - Nicole Fishstein" at bounding box center [380, 304] width 212 height 27
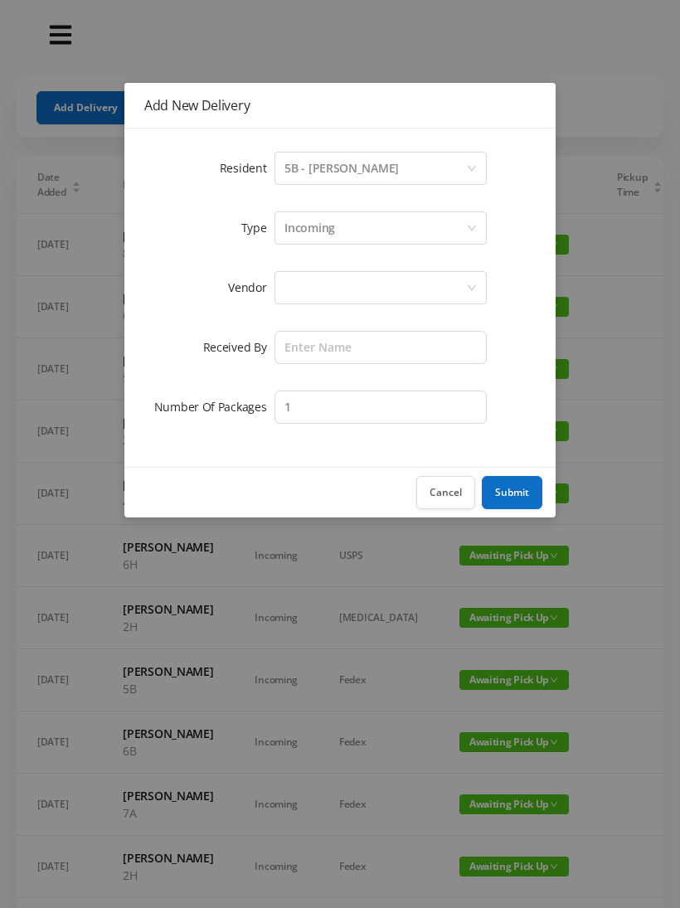
click at [376, 232] on div "Incoming" at bounding box center [375, 228] width 182 height 32
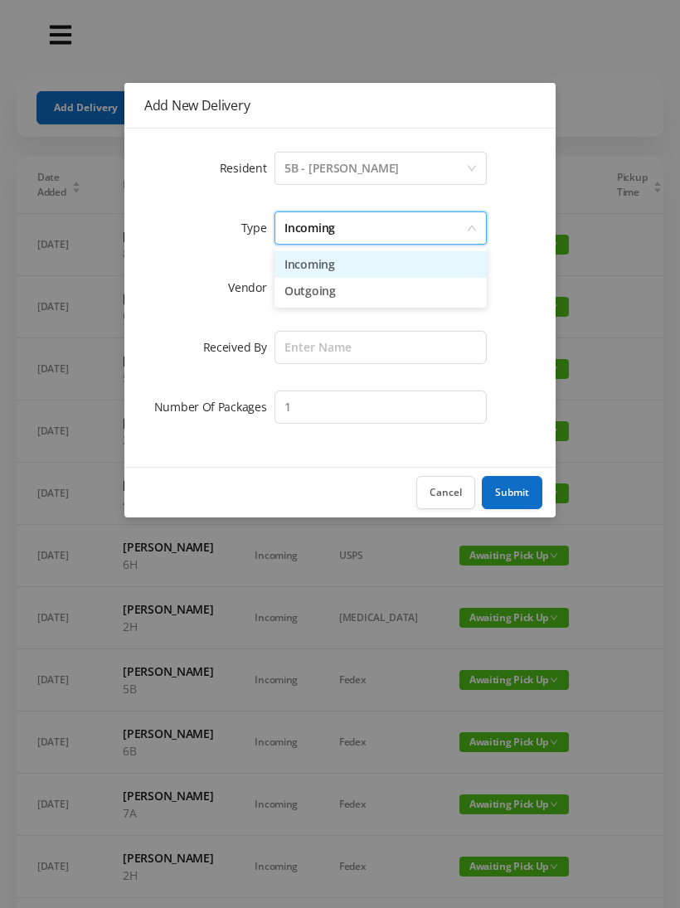
click at [362, 270] on li "Incoming" at bounding box center [380, 264] width 212 height 27
click at [351, 294] on div at bounding box center [375, 288] width 182 height 32
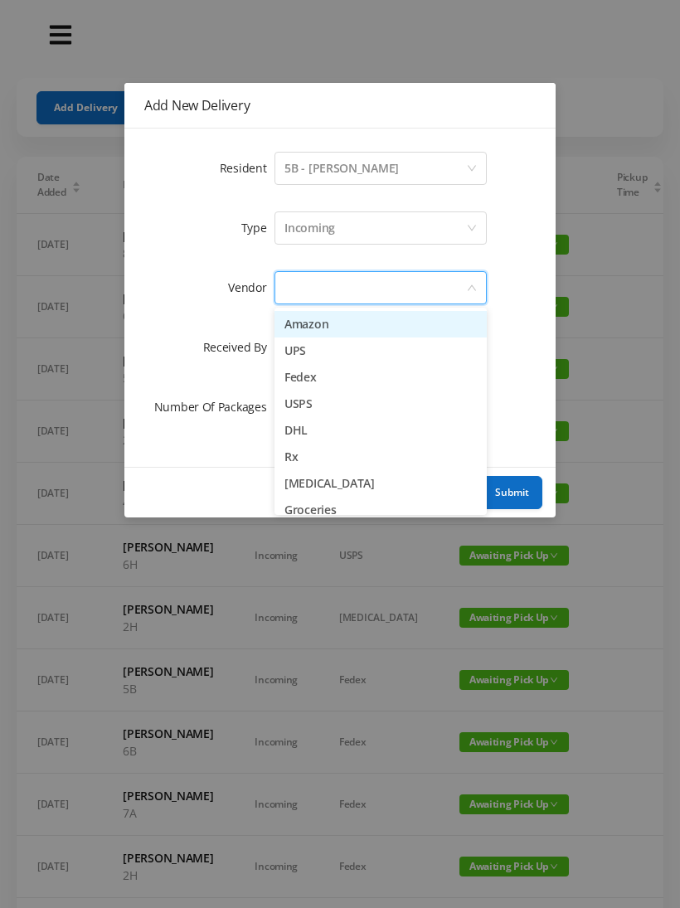
click at [349, 332] on li "Amazon" at bounding box center [380, 324] width 212 height 27
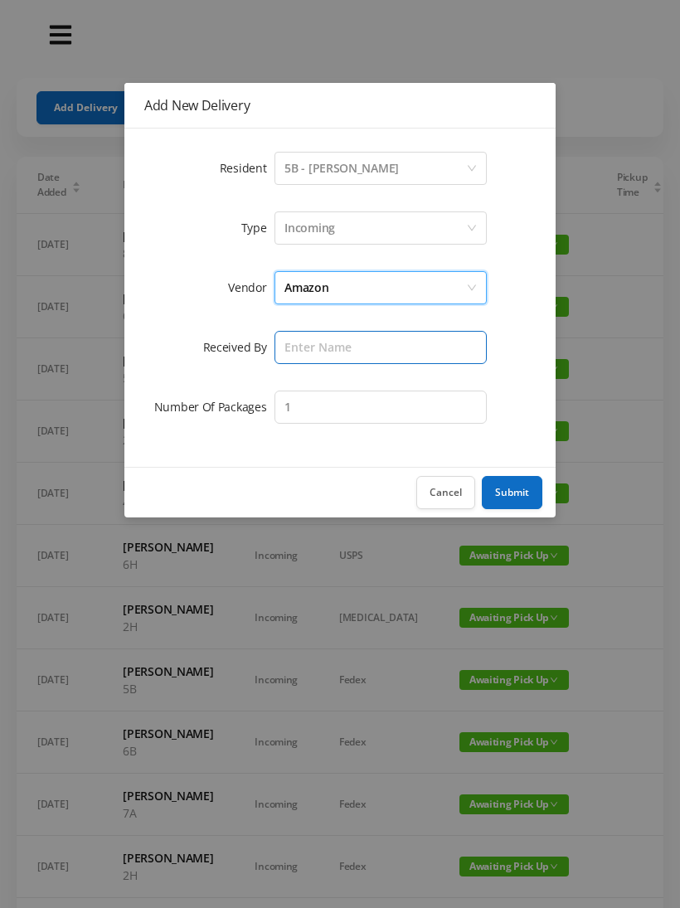
click at [328, 347] on input "text" at bounding box center [380, 347] width 212 height 33
type input "Melece"
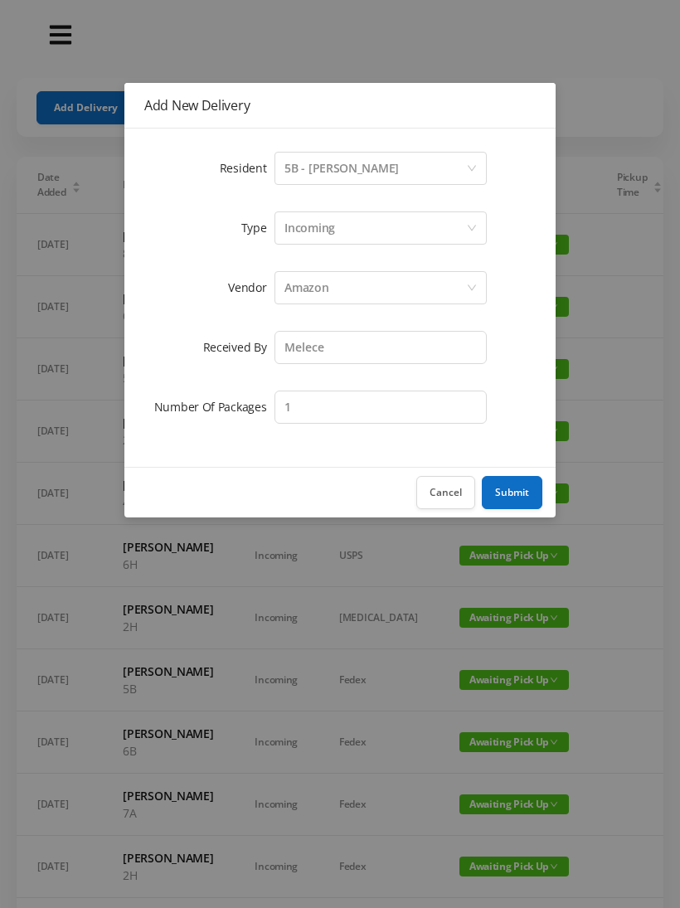
click at [522, 493] on button "Submit" at bounding box center [512, 492] width 61 height 33
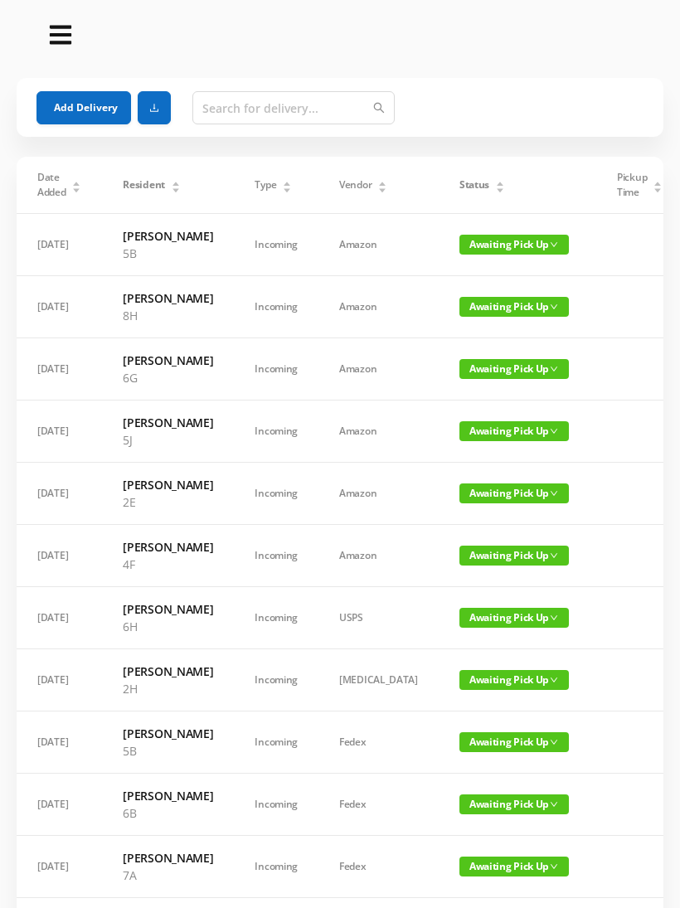
click at [90, 105] on button "Add Delivery" at bounding box center [83, 107] width 95 height 33
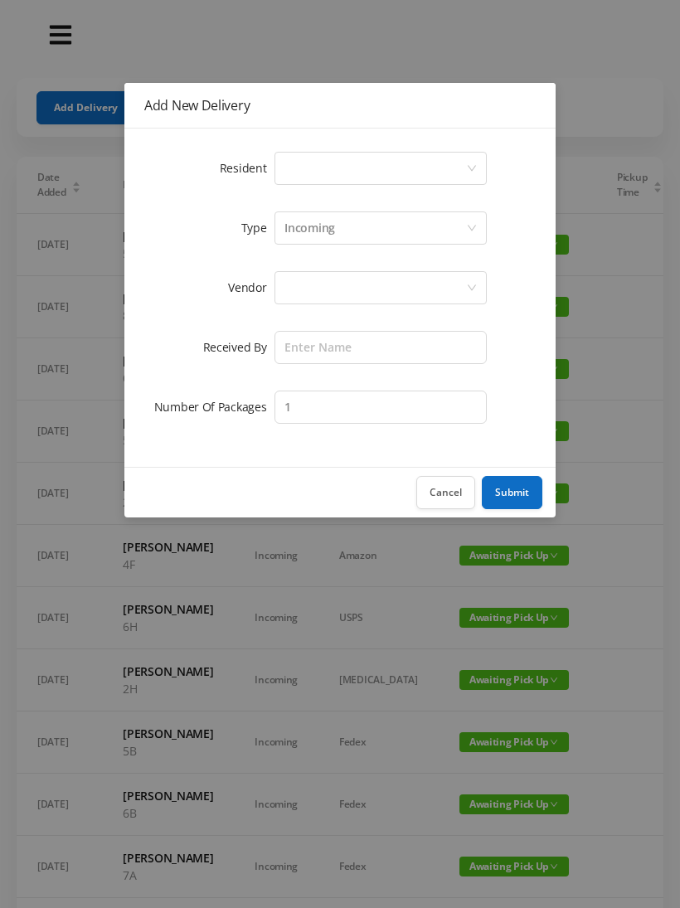
click at [359, 167] on div "Select a person" at bounding box center [375, 169] width 182 height 32
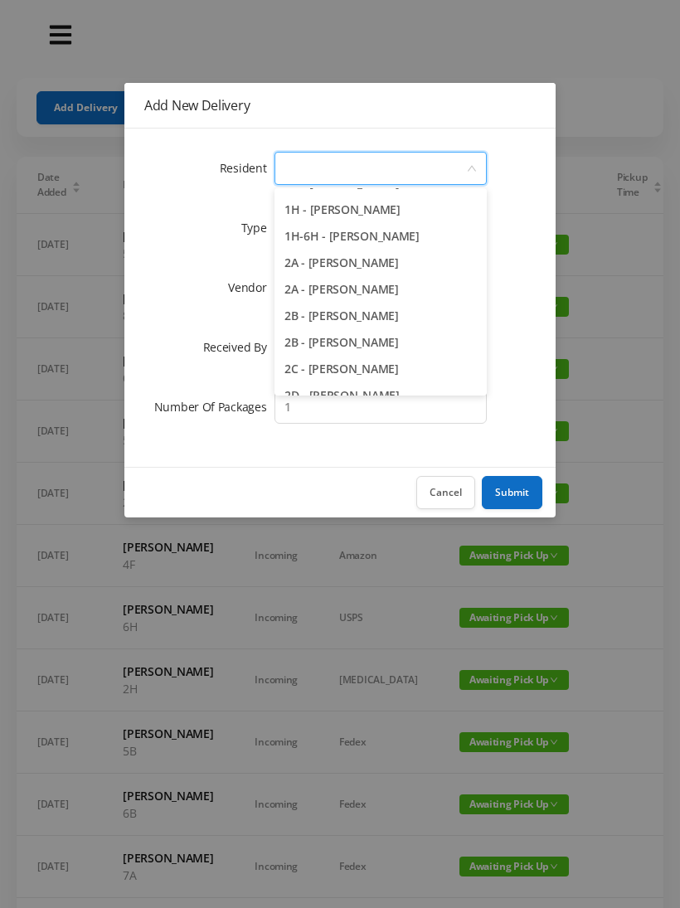
scroll to position [222, 0]
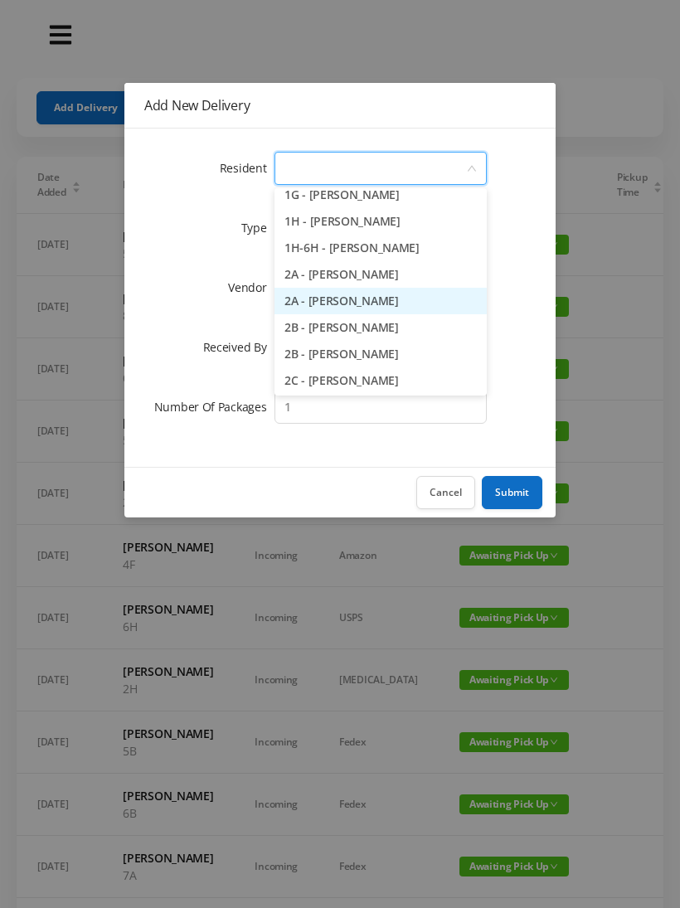
click at [422, 306] on li "2A - Sam Hiremath" at bounding box center [380, 301] width 212 height 27
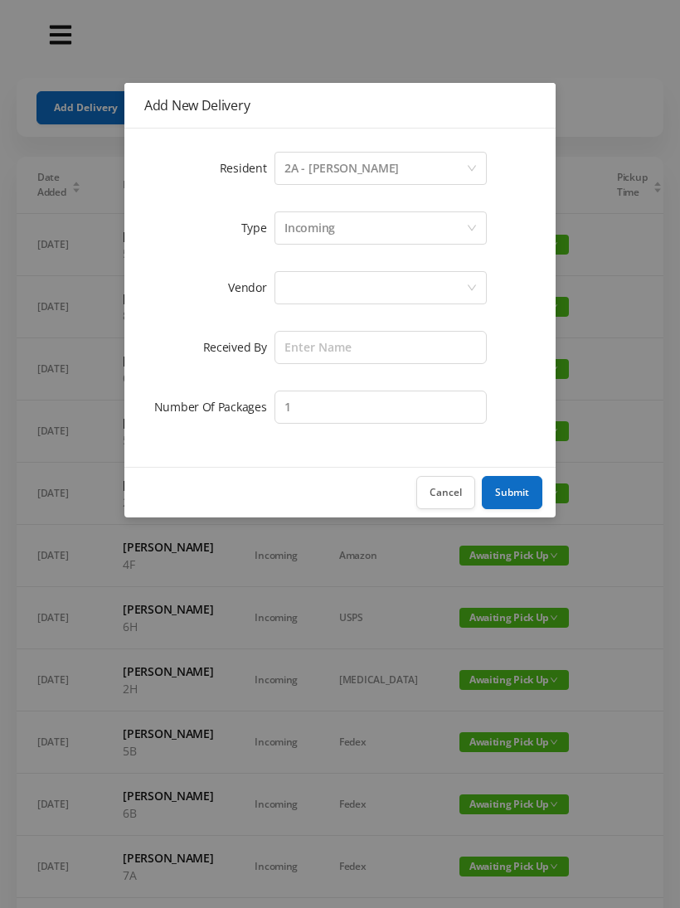
click at [347, 234] on div "Incoming" at bounding box center [375, 228] width 182 height 32
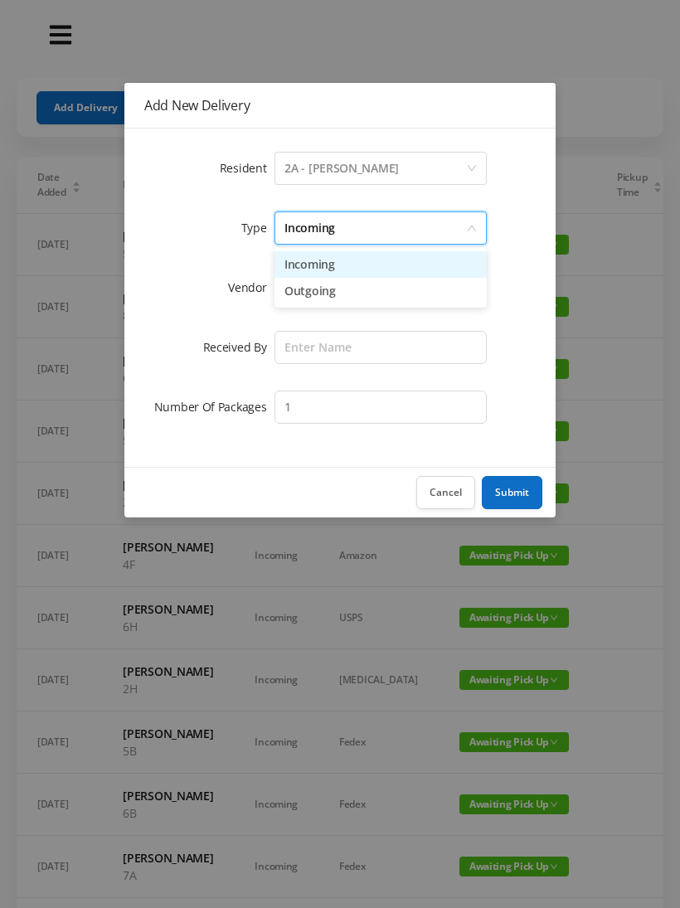
click at [328, 268] on li "Incoming" at bounding box center [380, 264] width 212 height 27
click at [323, 289] on div at bounding box center [375, 288] width 182 height 32
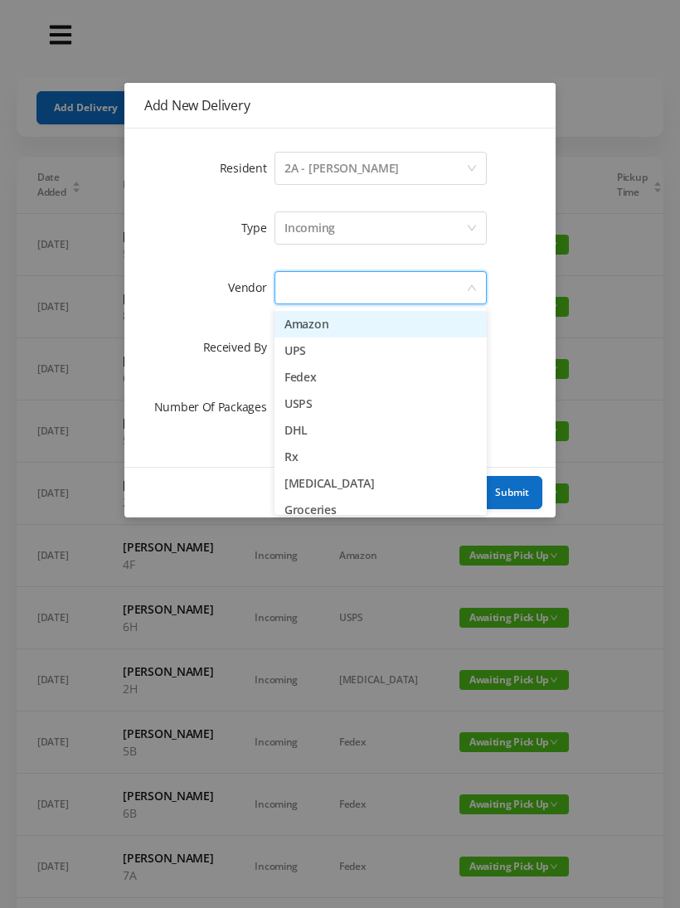
click at [333, 324] on li "Amazon" at bounding box center [380, 324] width 212 height 27
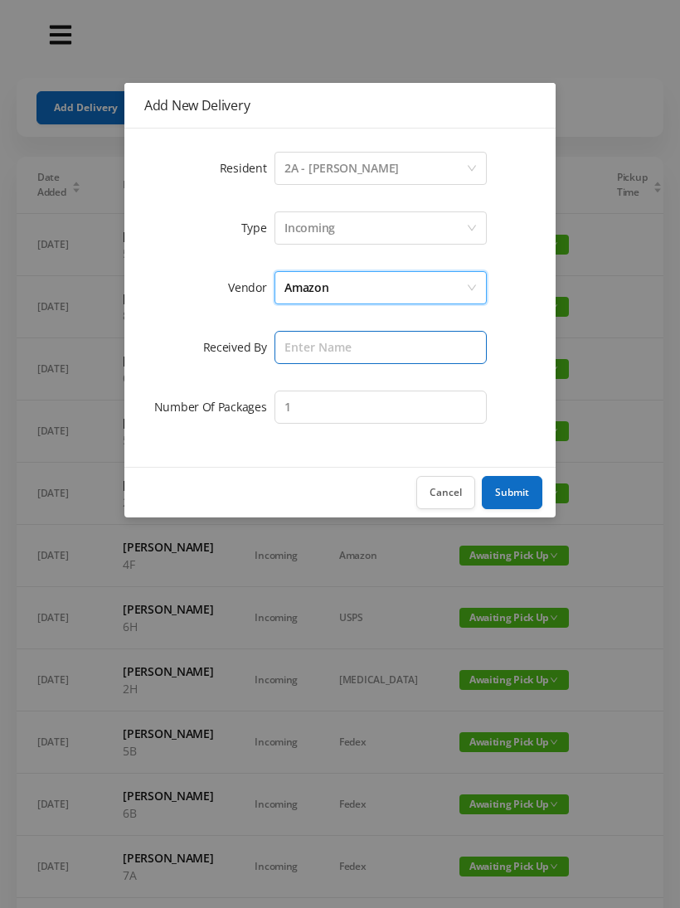
click at [321, 348] on input "text" at bounding box center [380, 347] width 212 height 33
type input "Melece"
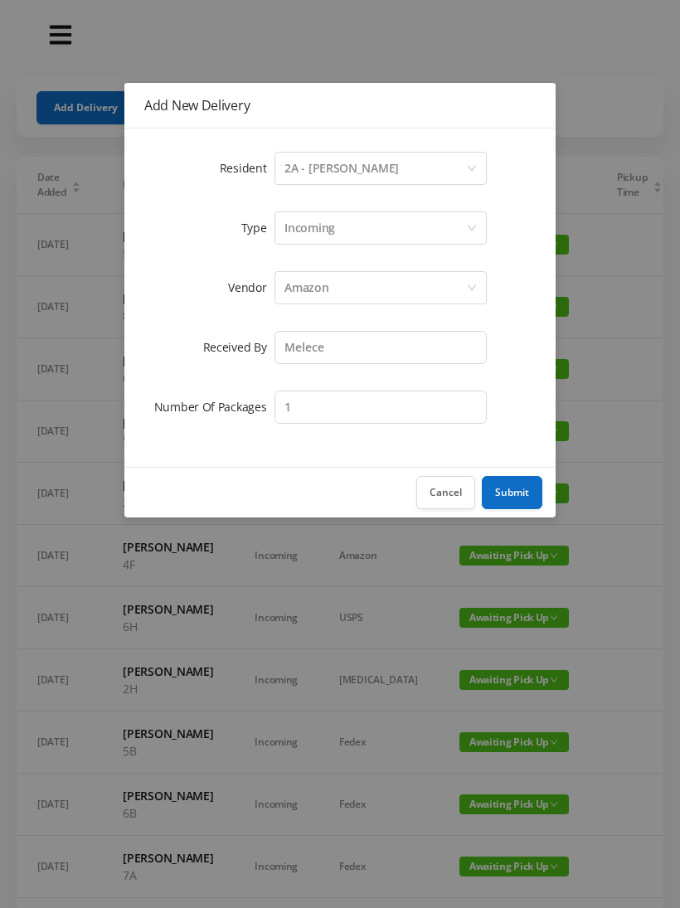
click at [517, 493] on button "Submit" at bounding box center [512, 492] width 61 height 33
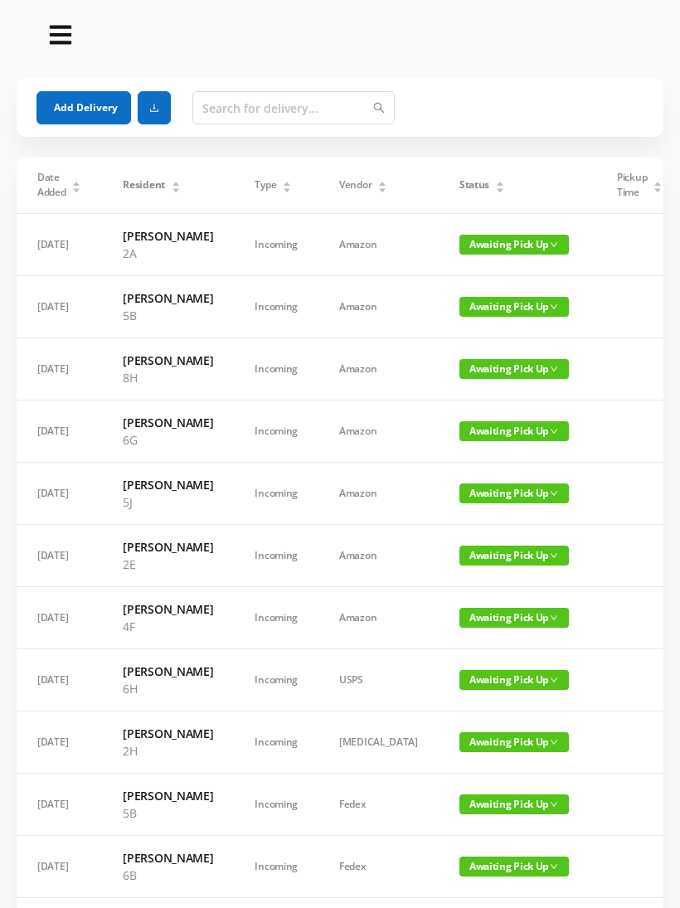
click at [469, 566] on span "Awaiting Pick Up" at bounding box center [513, 556] width 109 height 20
click at [459, 715] on link "Picked Up" at bounding box center [468, 710] width 108 height 27
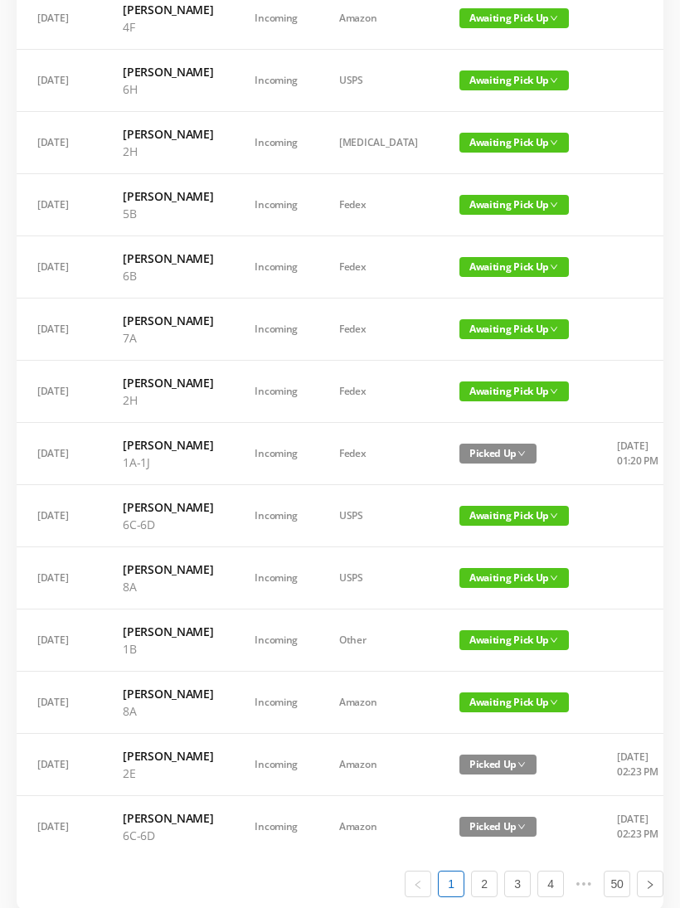
scroll to position [0, 0]
click at [489, 526] on span "Awaiting Pick Up" at bounding box center [513, 516] width 109 height 20
click at [461, 794] on link "Picked Up" at bounding box center [468, 792] width 108 height 27
click at [480, 588] on span "Awaiting Pick Up" at bounding box center [513, 578] width 109 height 20
click at [462, 871] on link "Picked Up" at bounding box center [468, 871] width 108 height 27
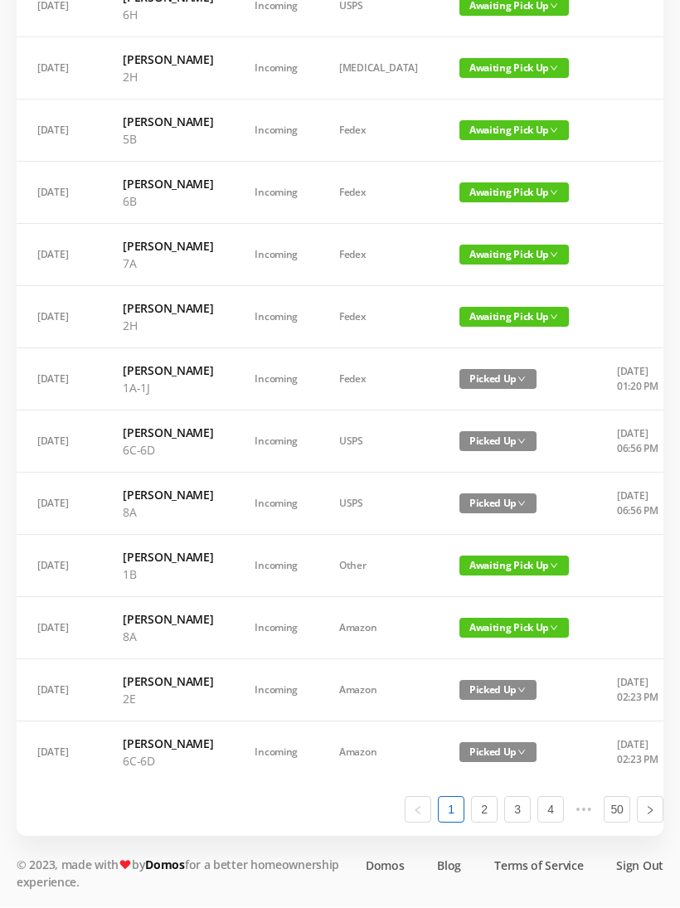
scroll to position [835, 0]
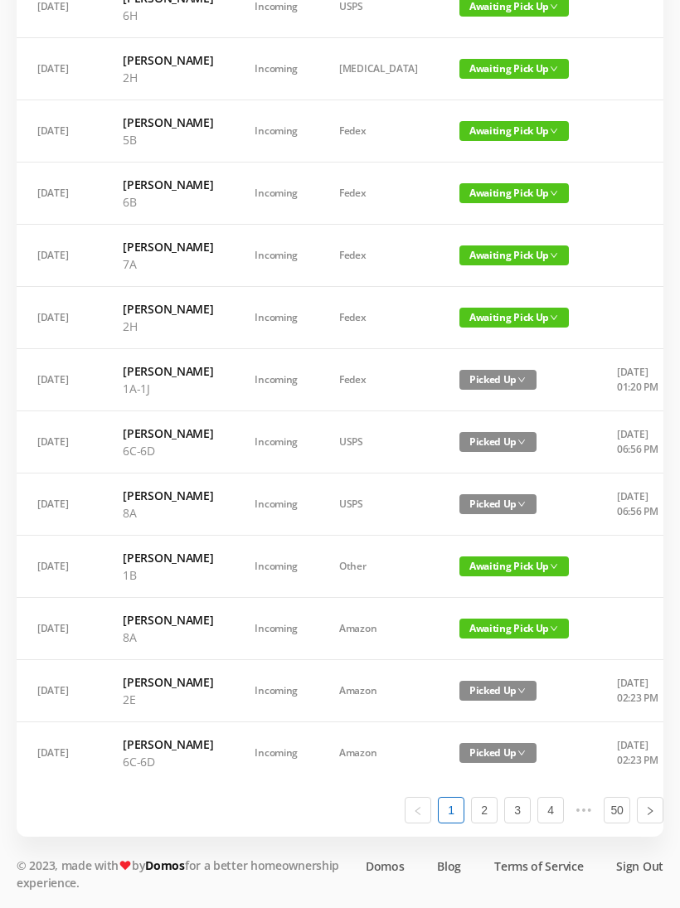
click at [481, 639] on span "Awaiting Pick Up" at bounding box center [513, 629] width 109 height 20
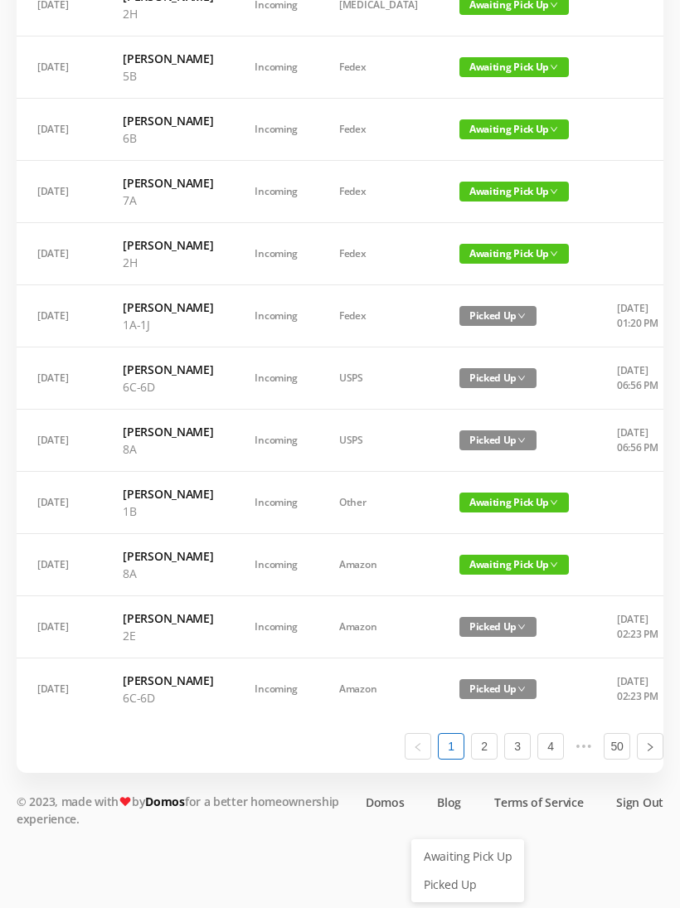
click at [465, 872] on link "Picked Up" at bounding box center [468, 885] width 108 height 27
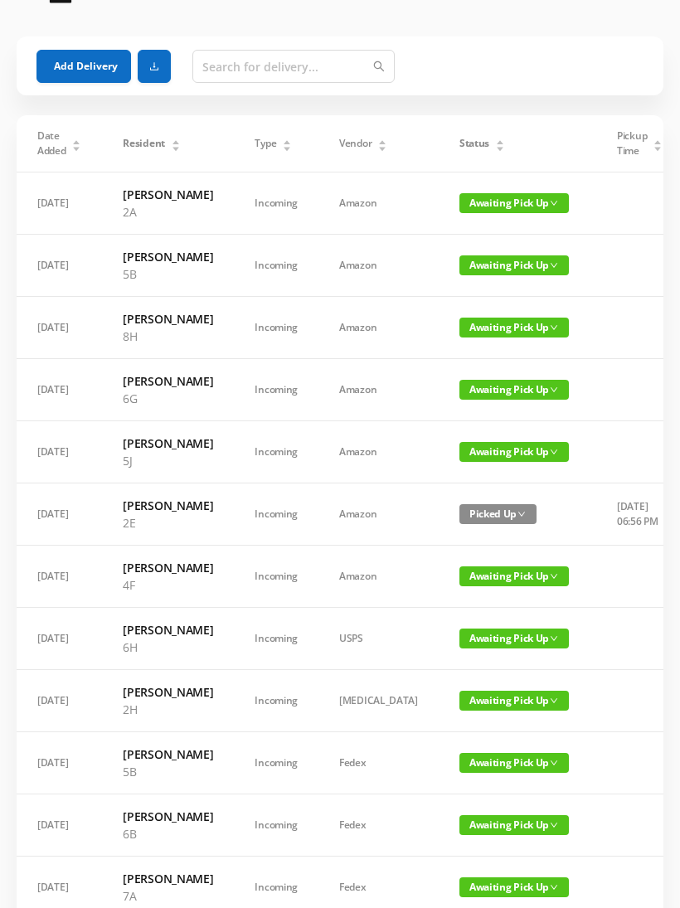
scroll to position [0, 0]
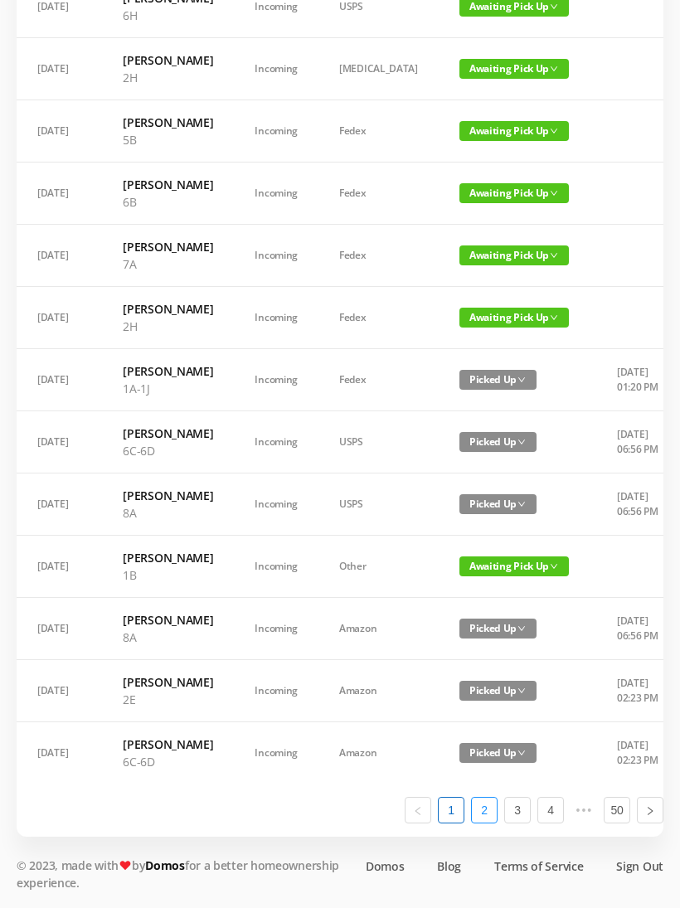
click at [490, 823] on link "2" at bounding box center [484, 810] width 25 height 25
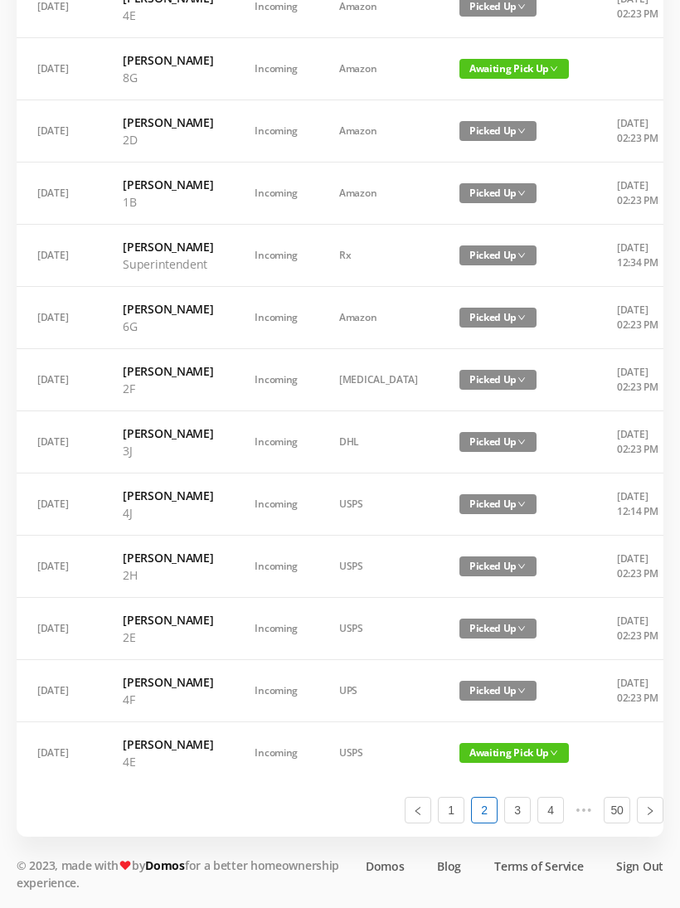
click at [505, 763] on span "Awaiting Pick Up" at bounding box center [513, 753] width 109 height 20
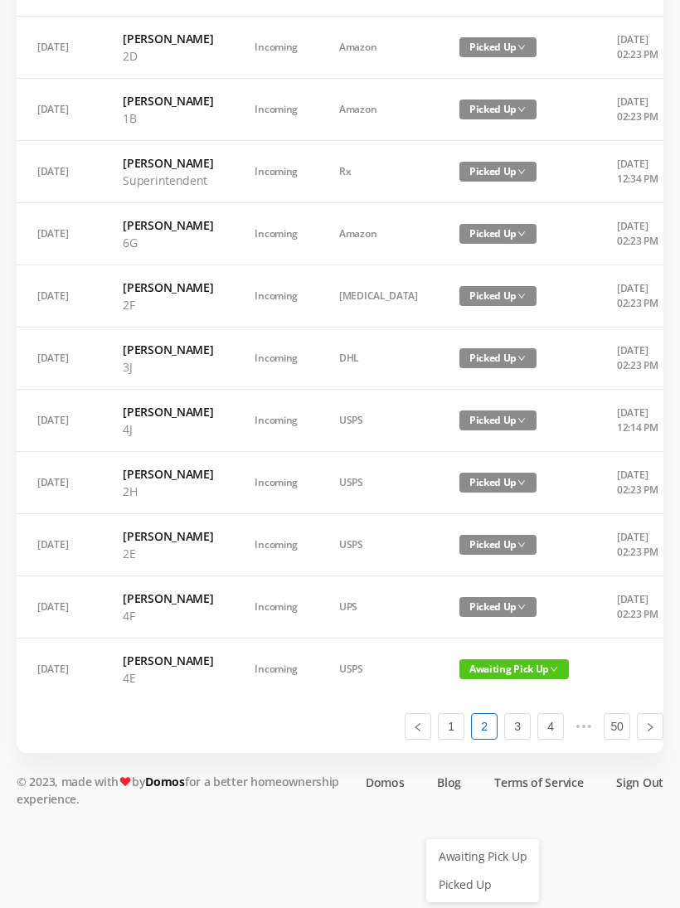
click at [478, 872] on link "Picked Up" at bounding box center [483, 885] width 108 height 27
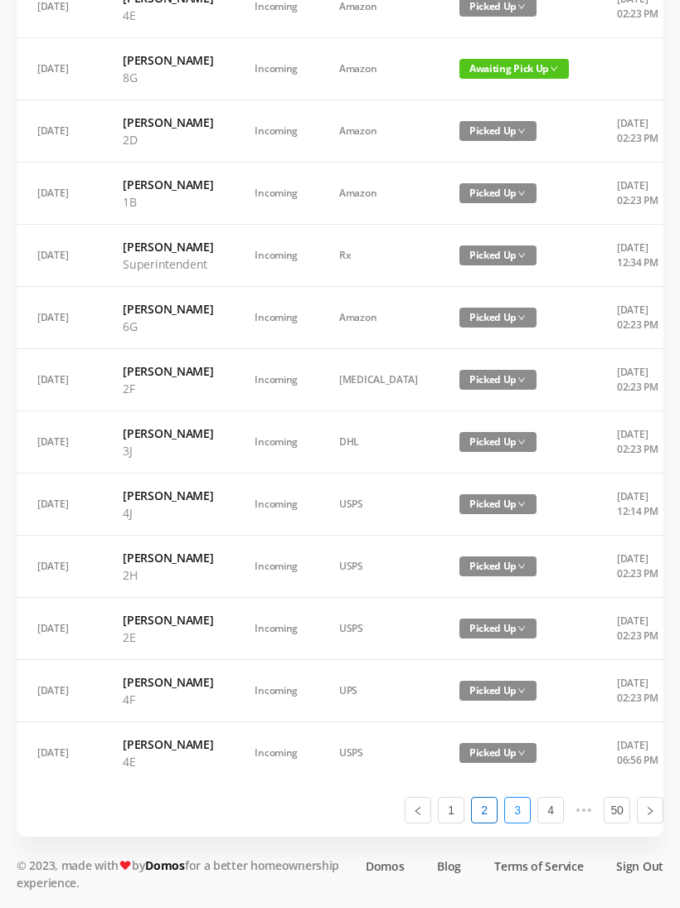
click at [525, 823] on link "3" at bounding box center [517, 810] width 25 height 25
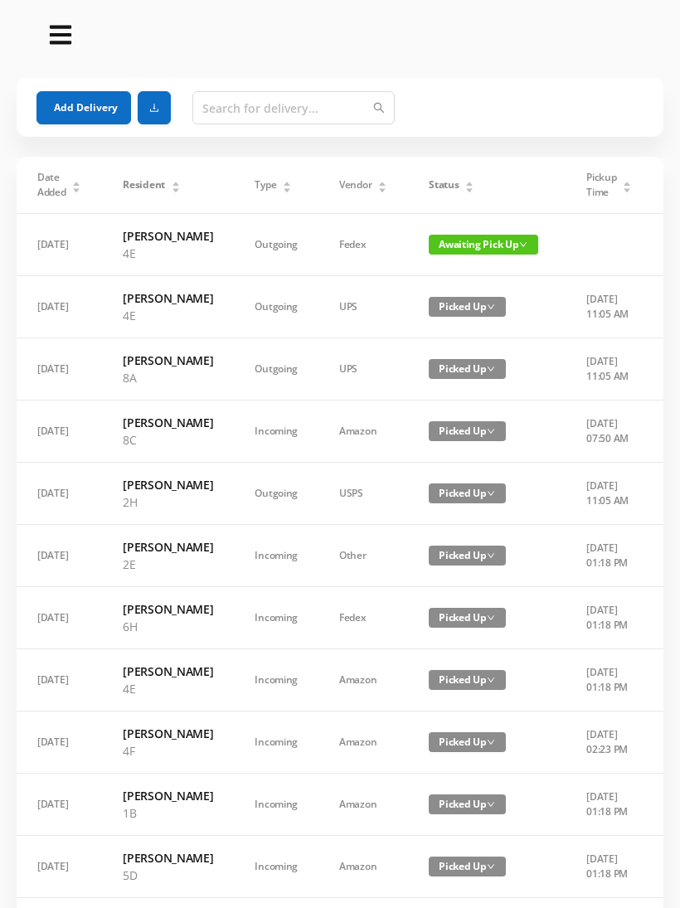
click at [478, 245] on span "Awaiting Pick Up" at bounding box center [483, 245] width 109 height 20
click at [469, 311] on link "Picked Up" at bounding box center [483, 303] width 108 height 27
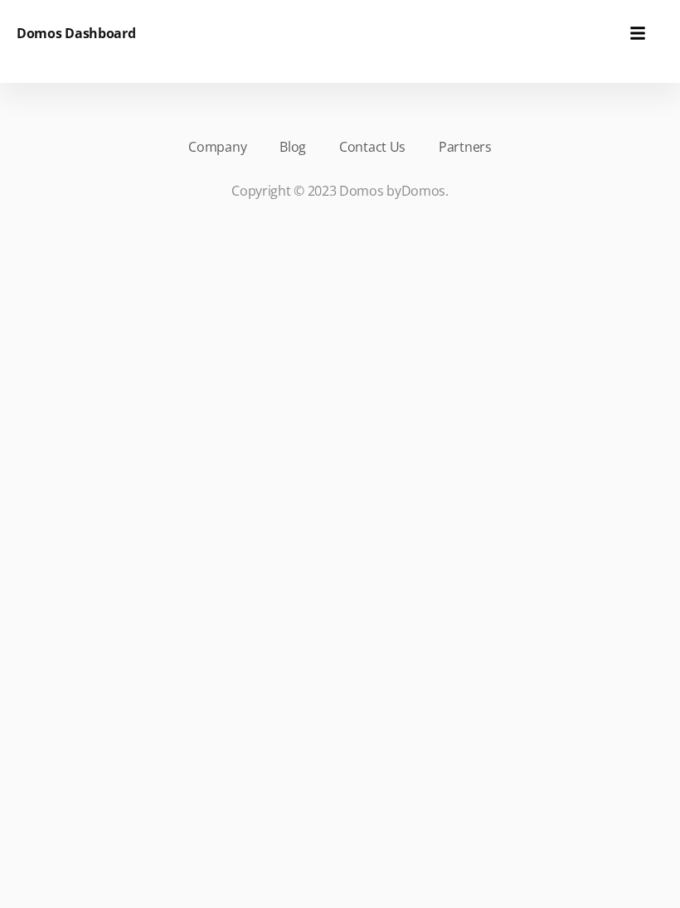
scroll to position [94, 0]
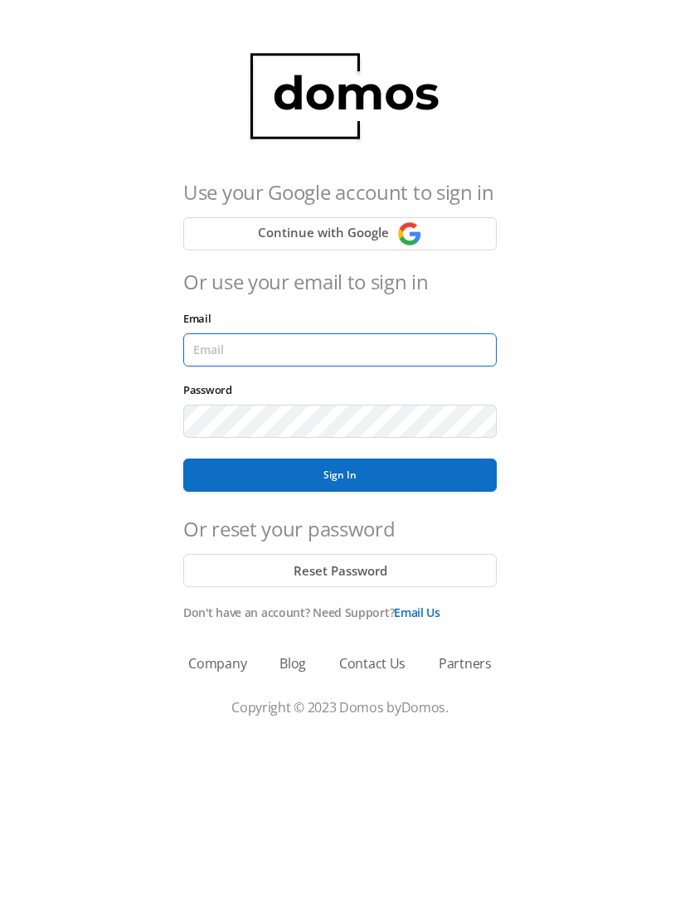
type input "[EMAIL_ADDRESS][DOMAIN_NAME]"
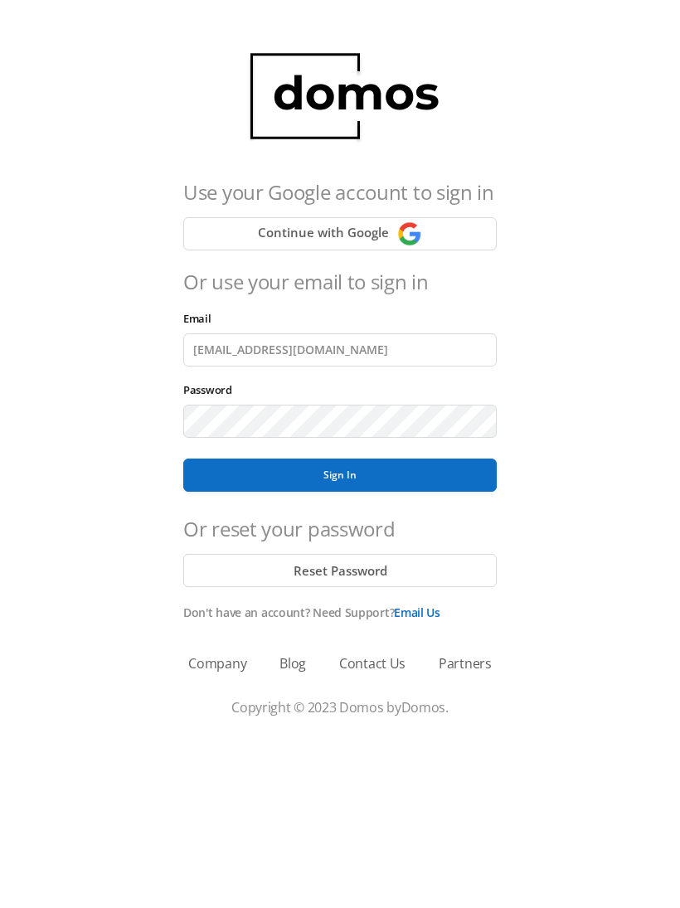
click at [340, 475] on button "Sign In" at bounding box center [339, 475] width 313 height 33
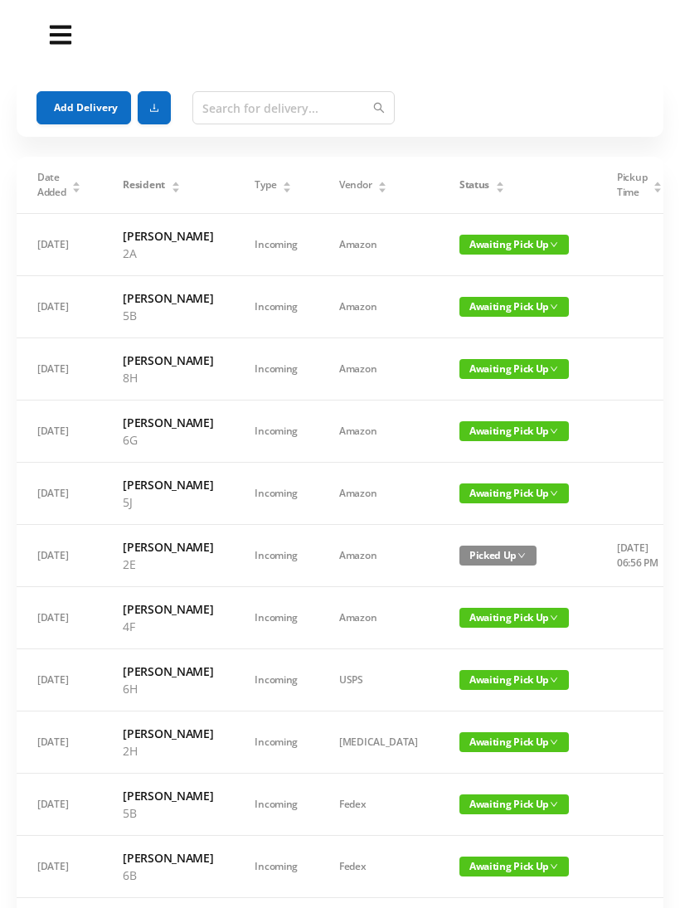
click at [459, 255] on span "Awaiting Pick Up" at bounding box center [513, 245] width 109 height 20
click at [457, 314] on link "Picked Up" at bounding box center [468, 312] width 108 height 27
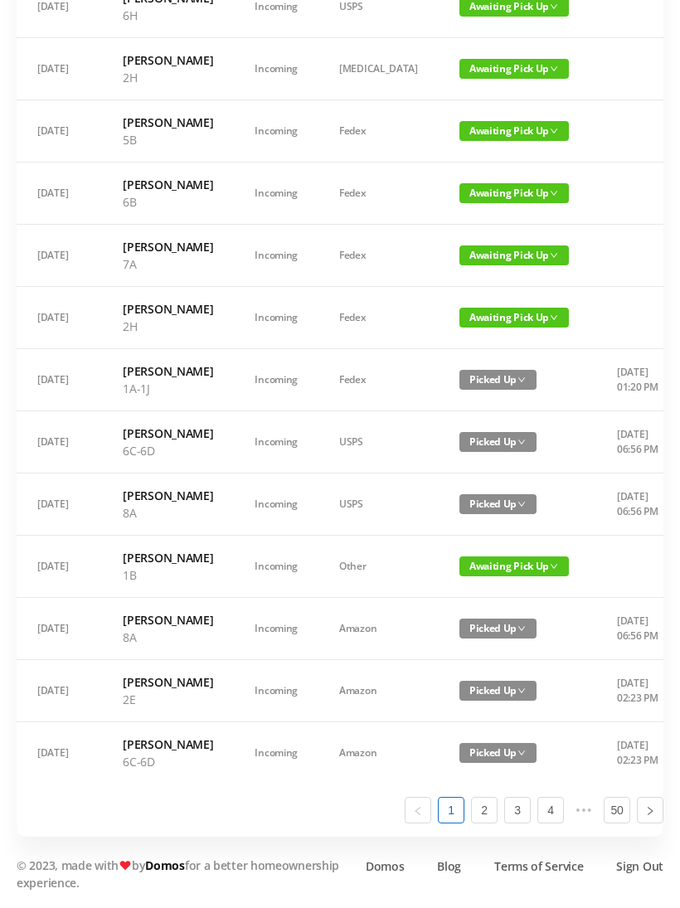
scroll to position [940, 0]
click at [493, 823] on link "2" at bounding box center [484, 810] width 25 height 25
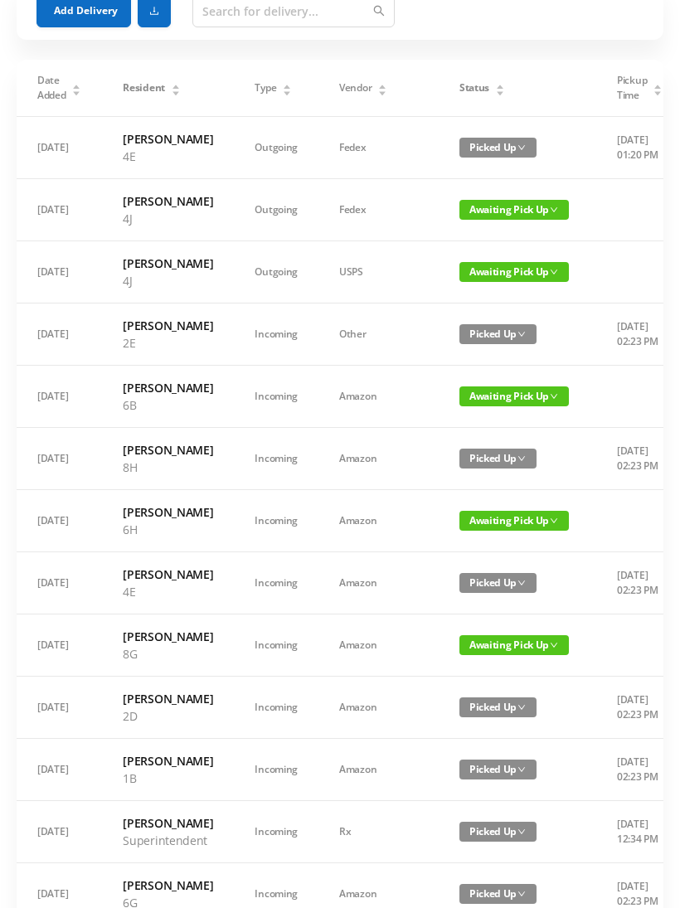
scroll to position [0, 0]
